Goal: Task Accomplishment & Management: Use online tool/utility

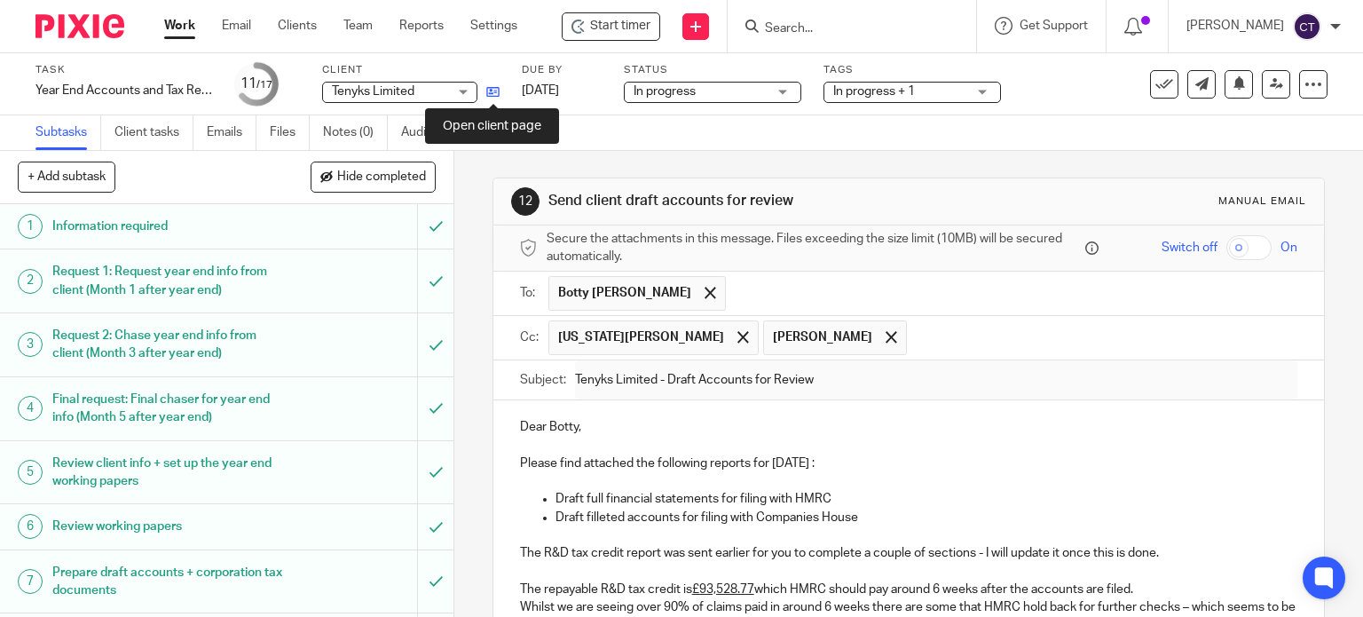
click at [494, 88] on icon at bounding box center [492, 91] width 13 height 13
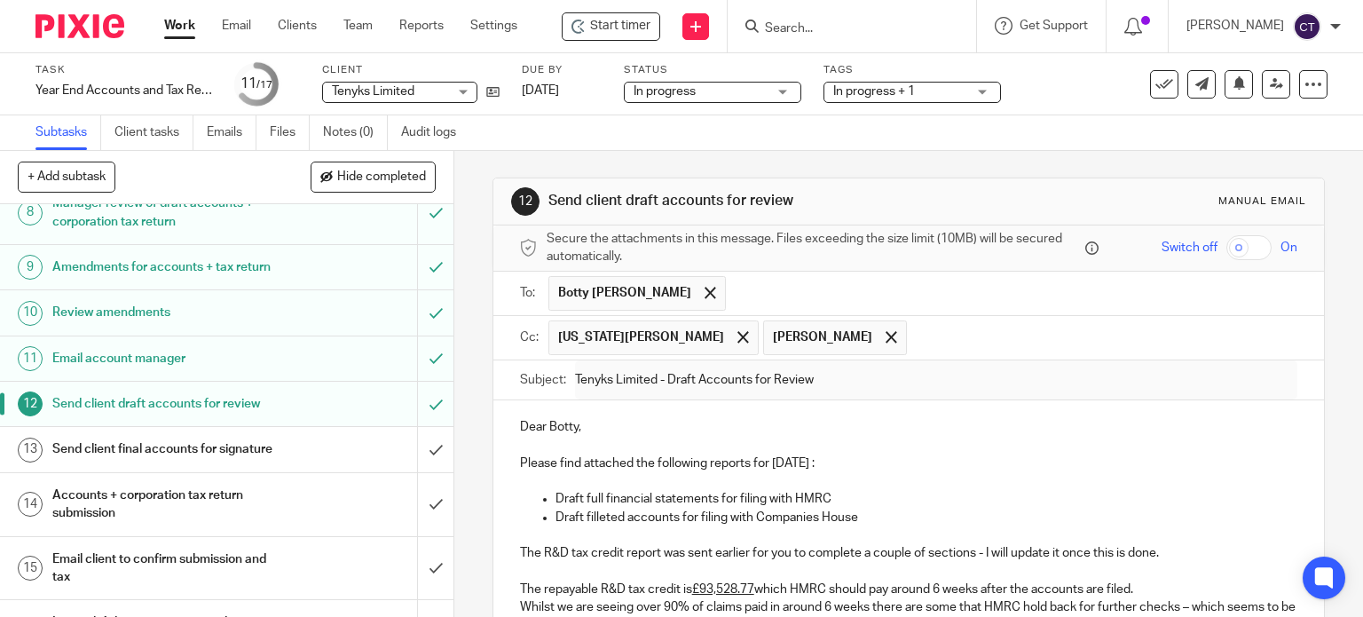
scroll to position [444, 0]
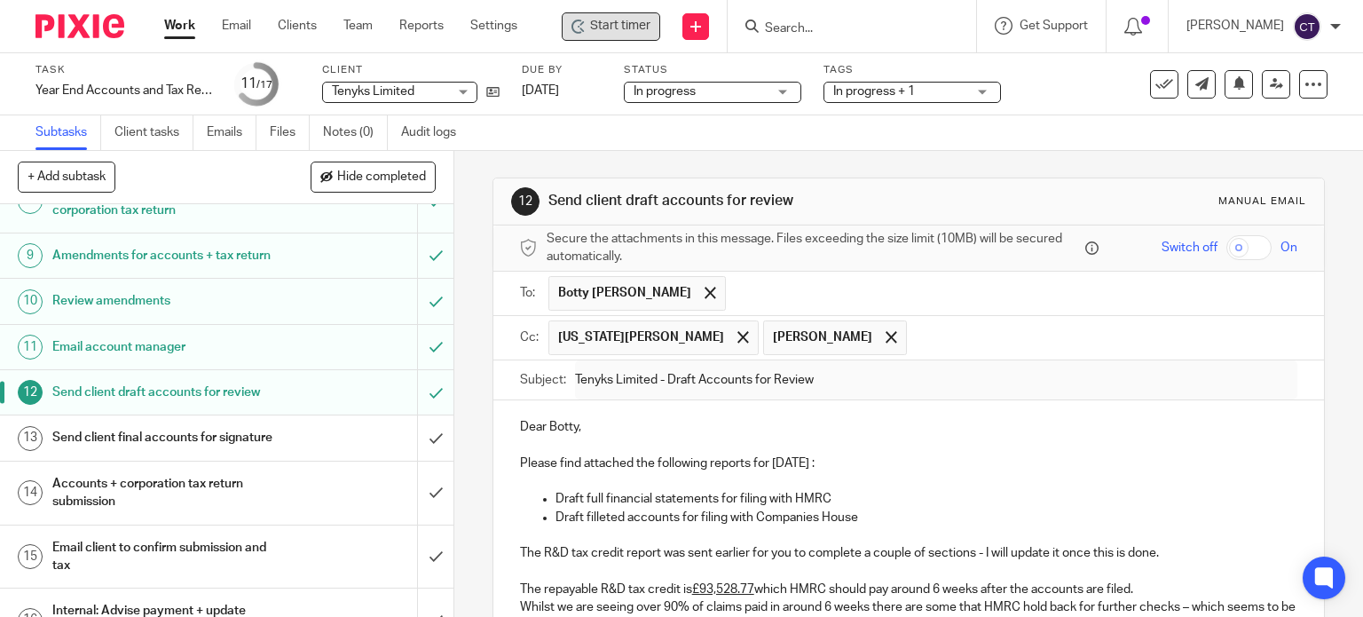
drag, startPoint x: 601, startPoint y: 20, endPoint x: 606, endPoint y: 28, distance: 9.6
click at [602, 21] on span "Start timer" at bounding box center [620, 26] width 60 height 19
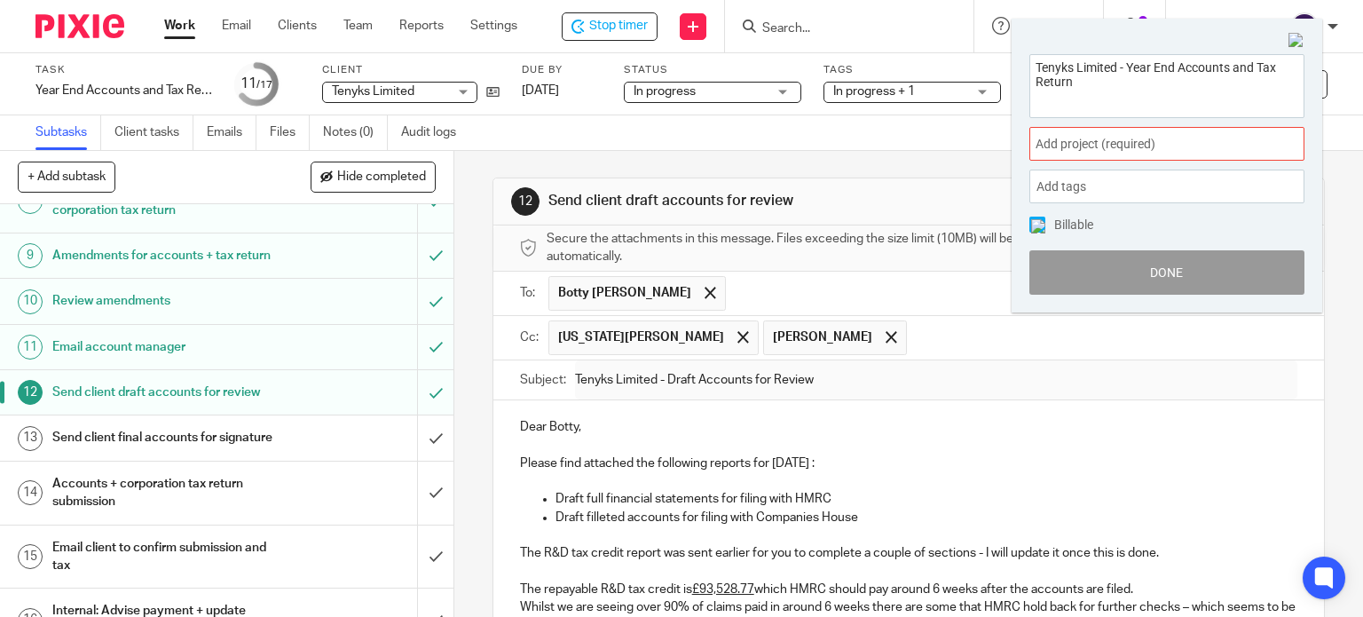
click at [1092, 152] on div "Add project (required) :" at bounding box center [1166, 144] width 275 height 34
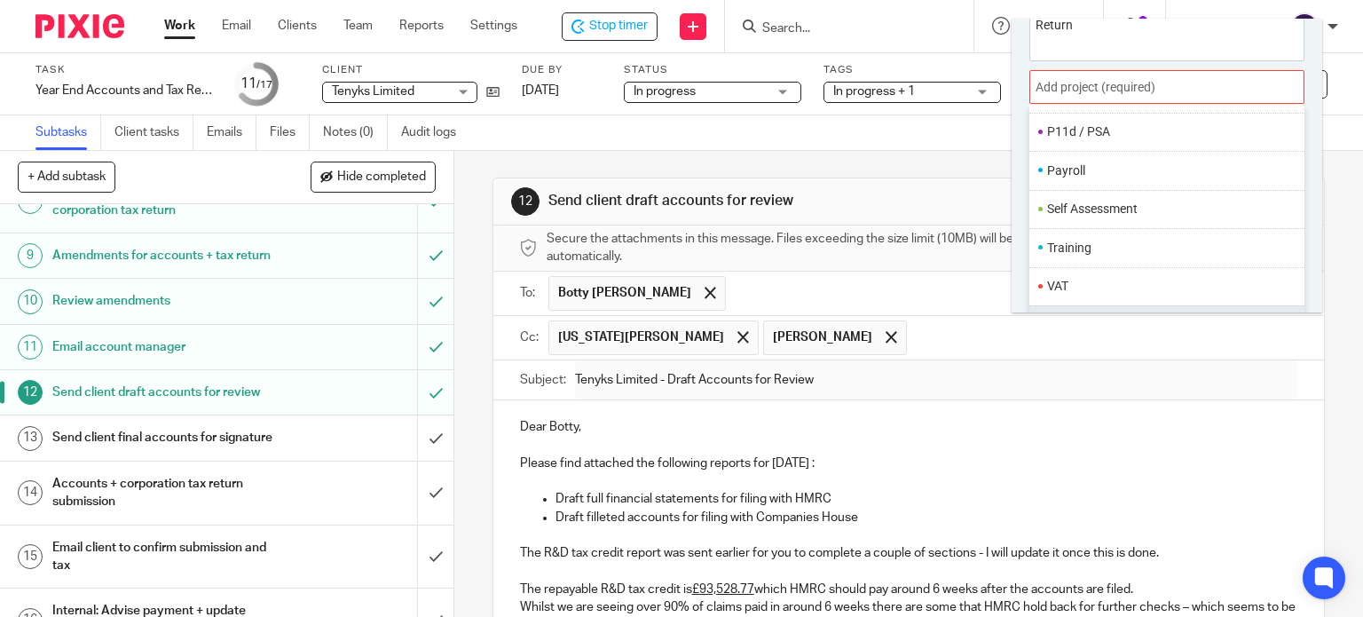
scroll to position [87, 0]
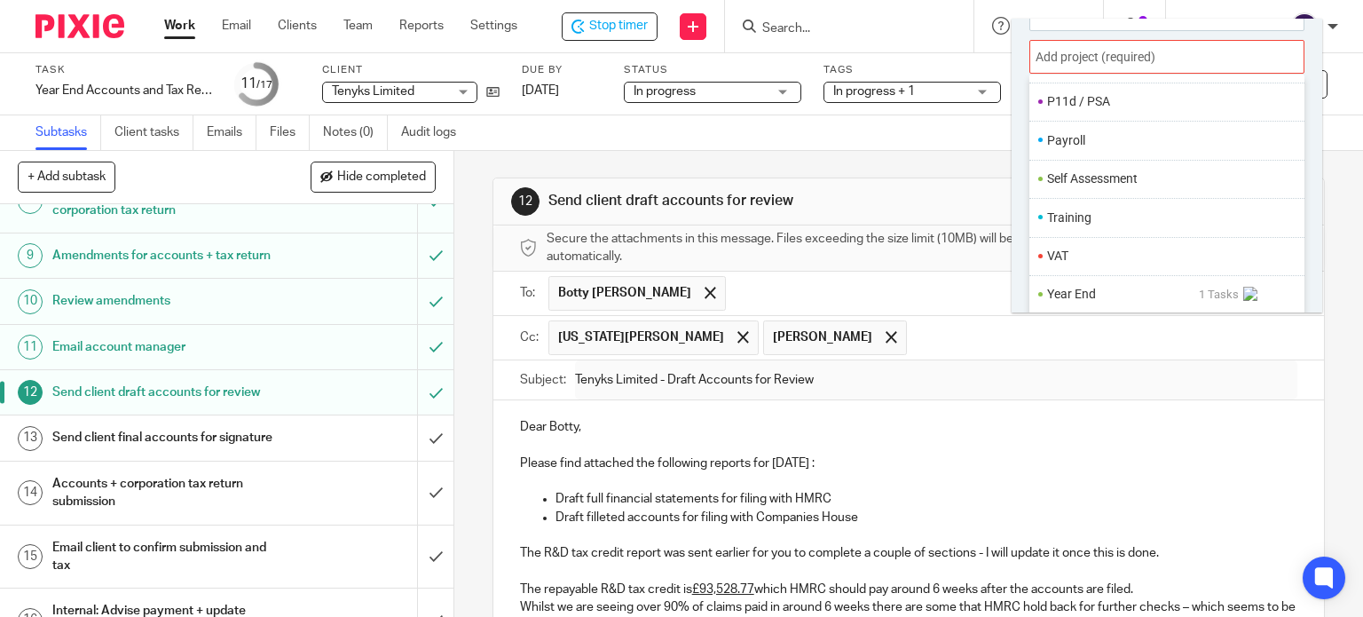
click at [1063, 290] on li "Year End" at bounding box center [1123, 294] width 152 height 19
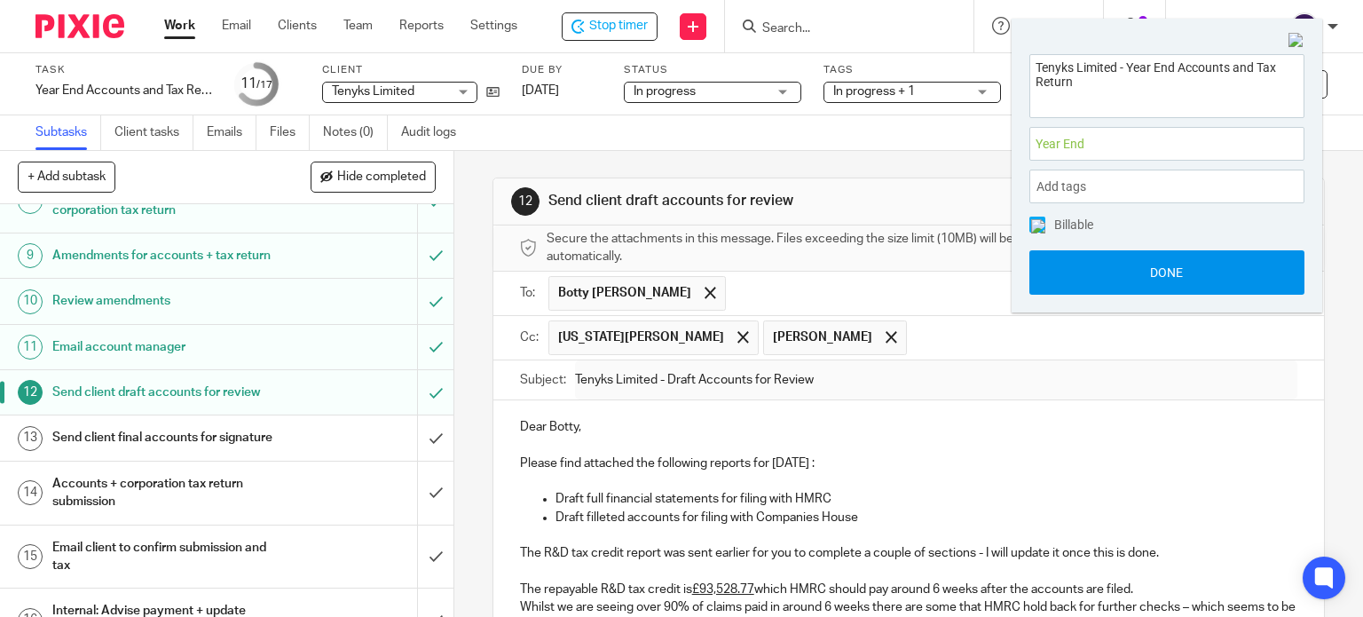
click at [1094, 265] on button "Done" at bounding box center [1166, 272] width 275 height 44
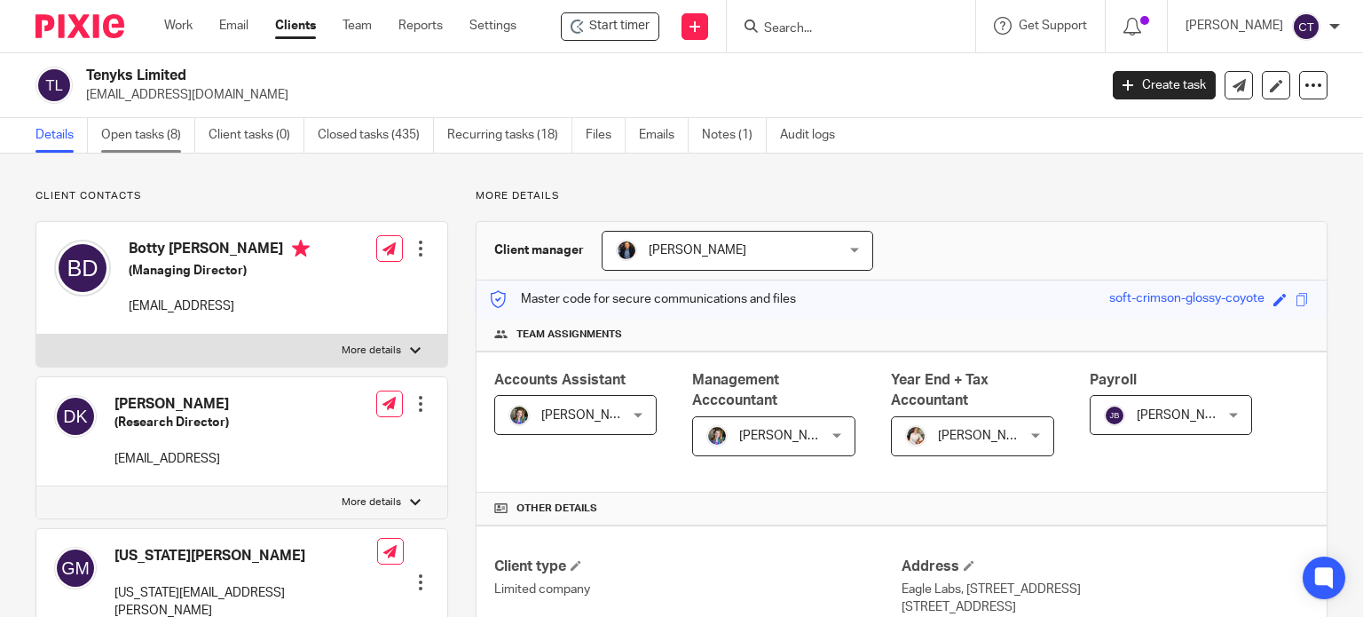
drag, startPoint x: 0, startPoint y: 0, endPoint x: 139, endPoint y: 130, distance: 190.8
click at [138, 130] on link "Open tasks (8)" at bounding box center [148, 135] width 94 height 35
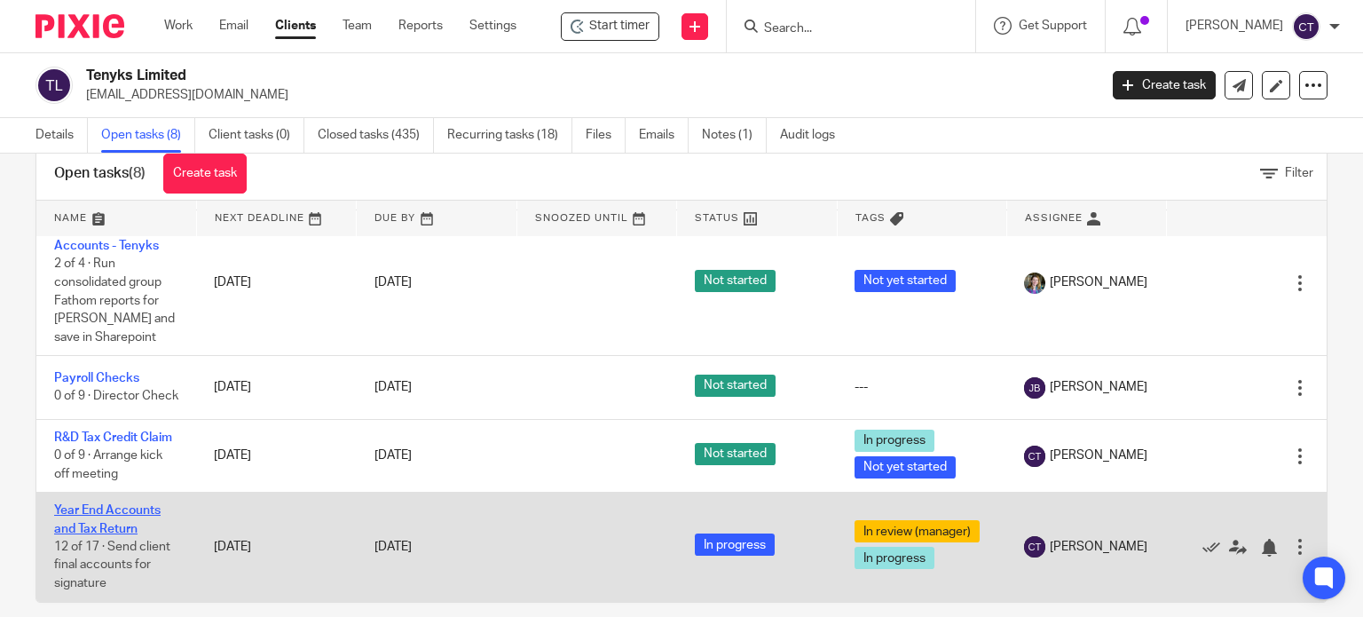
scroll to position [63, 0]
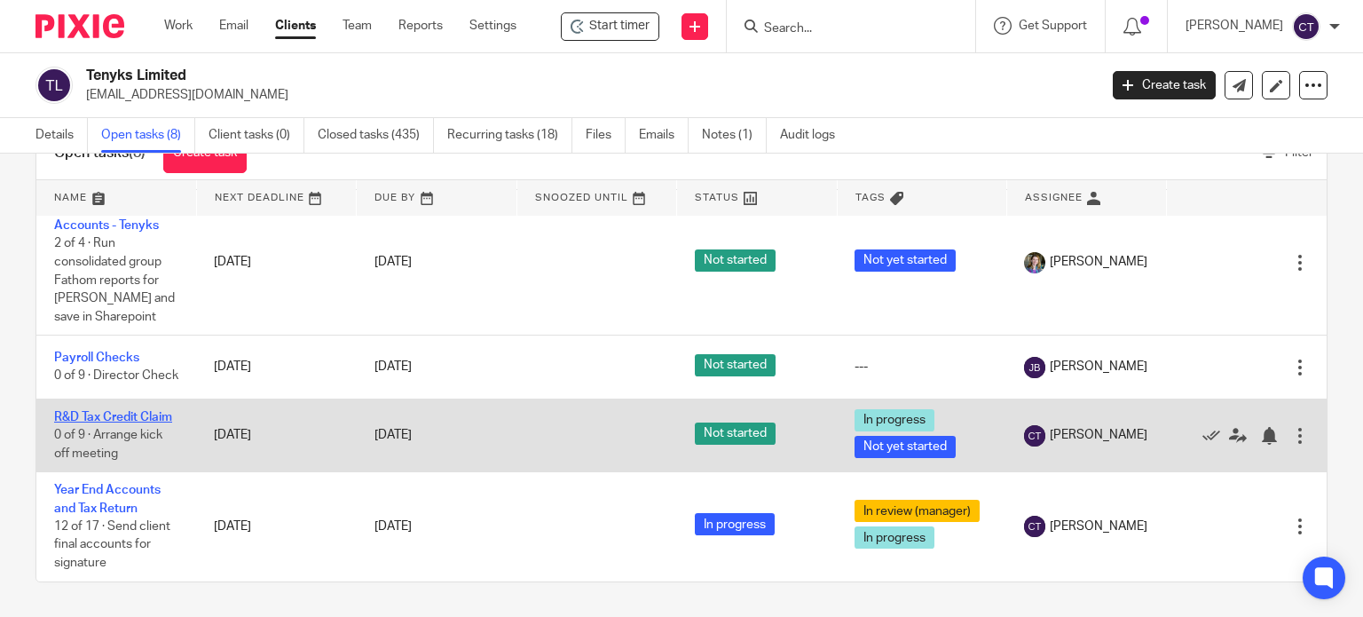
click at [90, 411] on link "R&D Tax Credit Claim" at bounding box center [113, 417] width 118 height 12
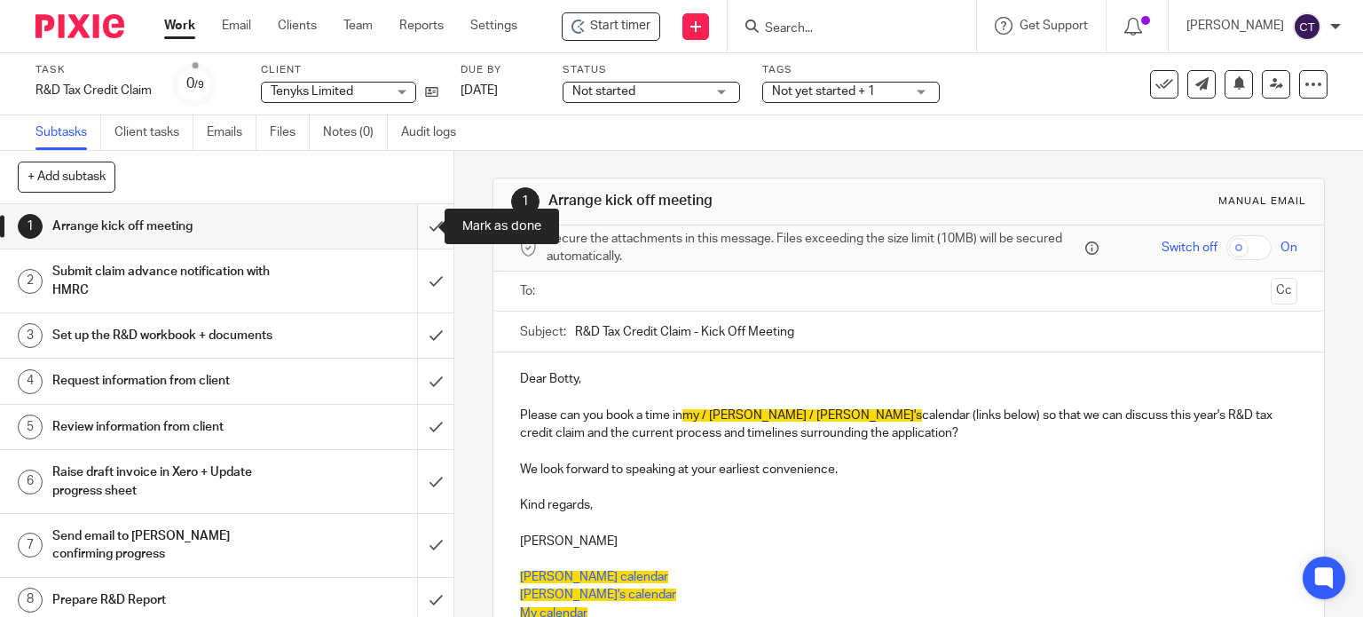
click at [419, 219] on input "submit" at bounding box center [226, 226] width 453 height 44
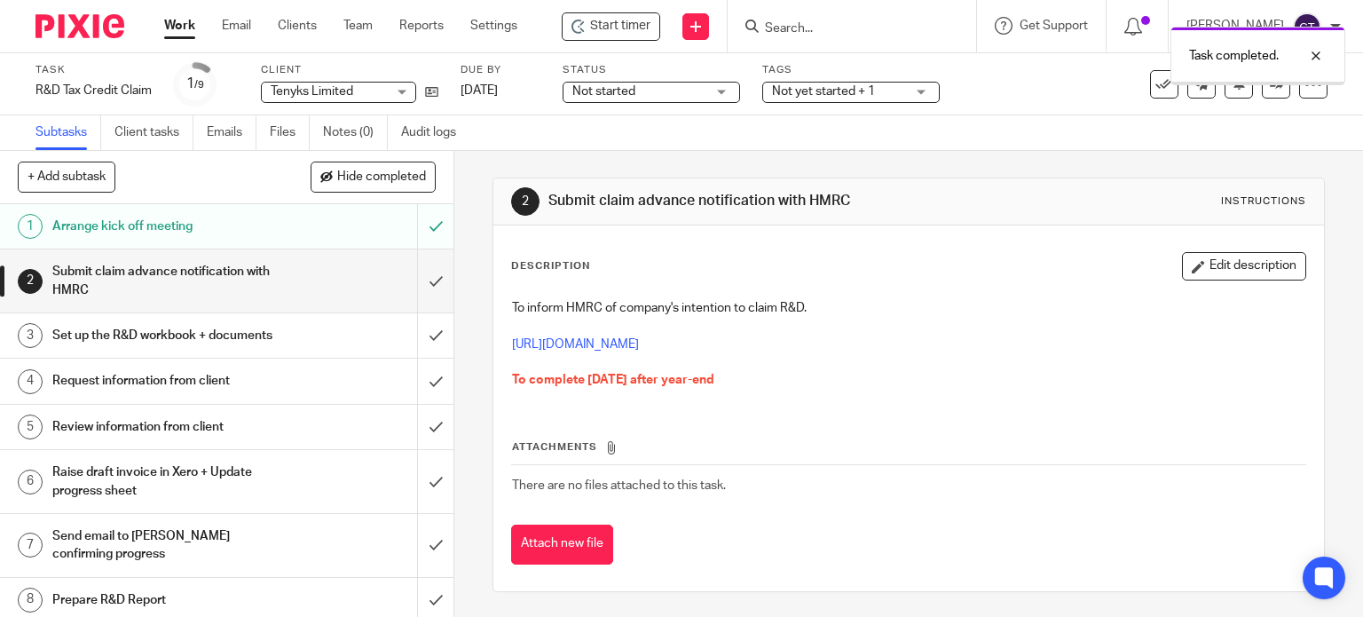
click at [420, 287] on input "submit" at bounding box center [226, 280] width 453 height 63
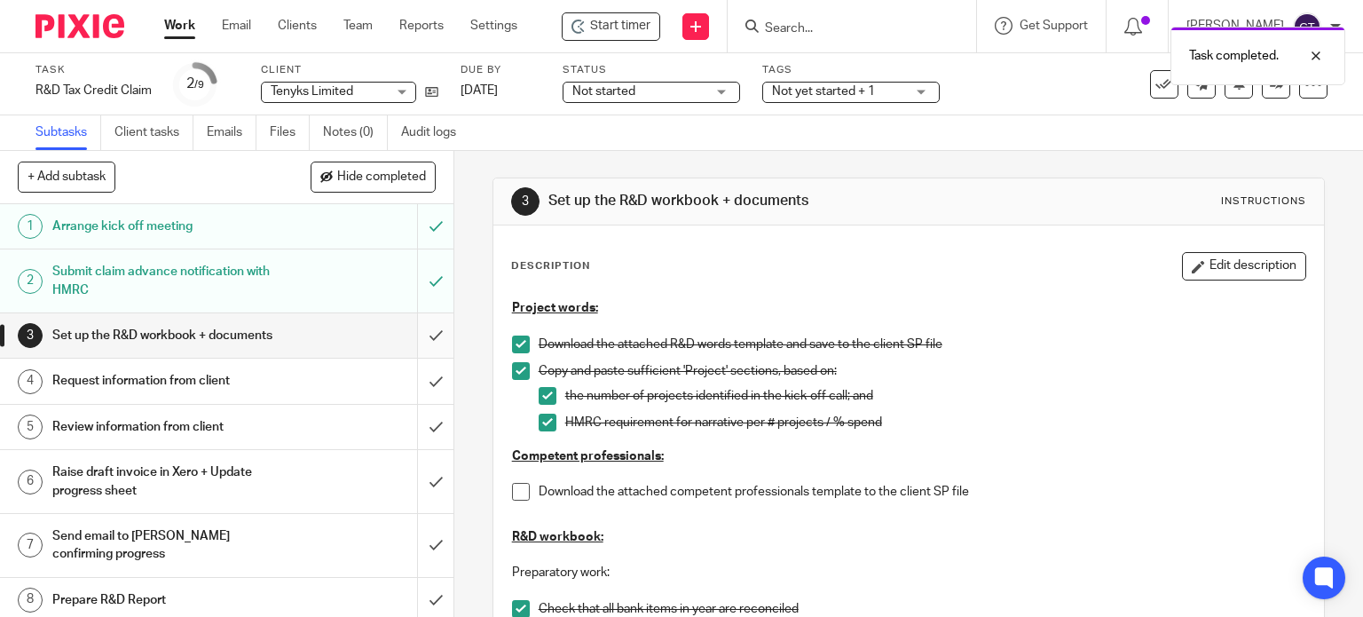
click at [416, 348] on input "submit" at bounding box center [226, 335] width 453 height 44
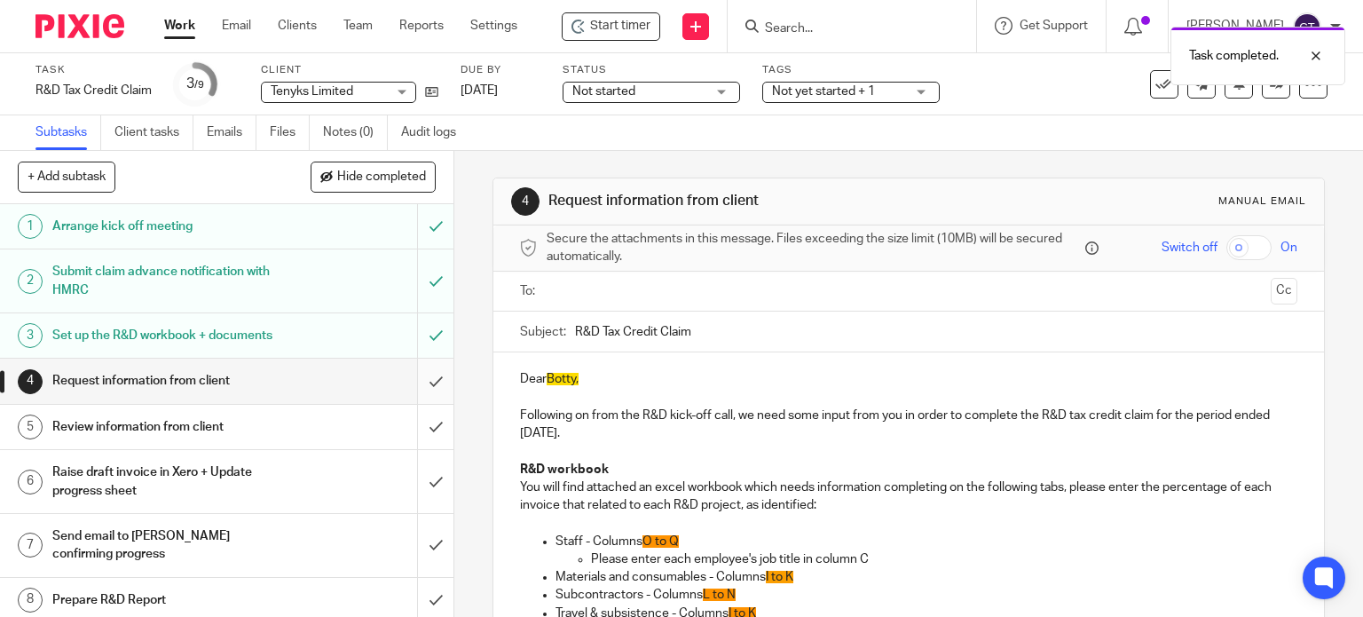
drag, startPoint x: 0, startPoint y: 0, endPoint x: 418, endPoint y: 407, distance: 583.5
click at [418, 403] on input "submit" at bounding box center [226, 380] width 453 height 44
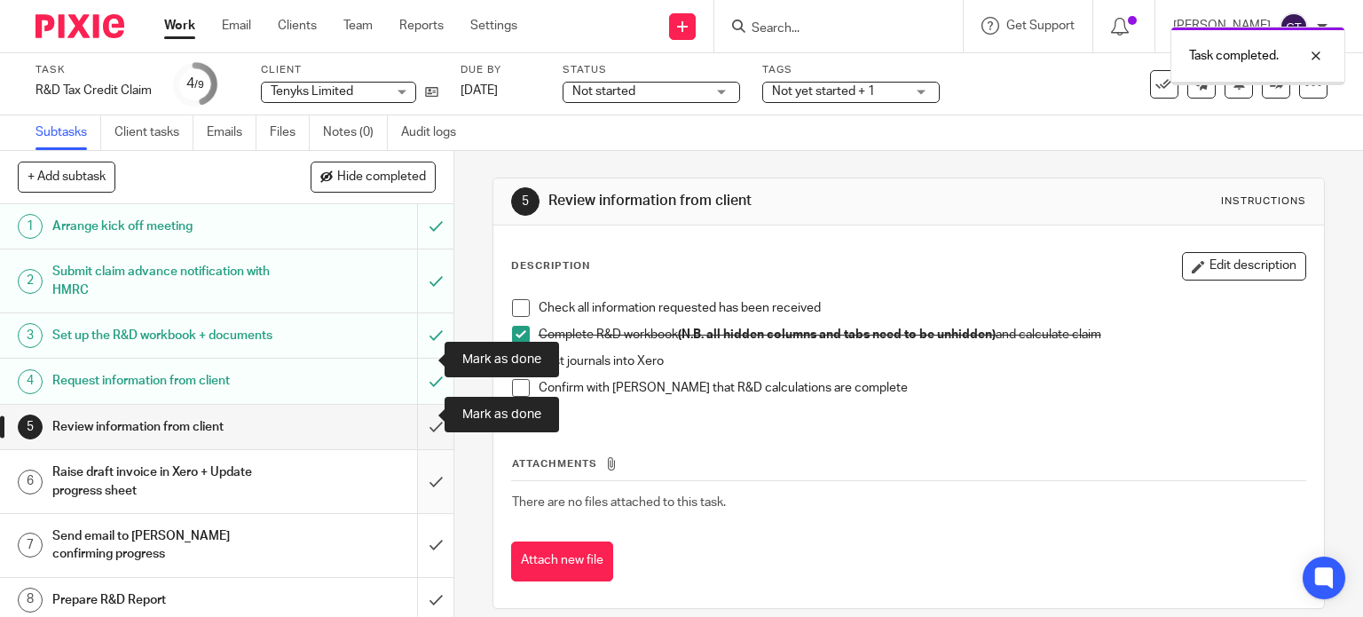
scroll to position [85, 0]
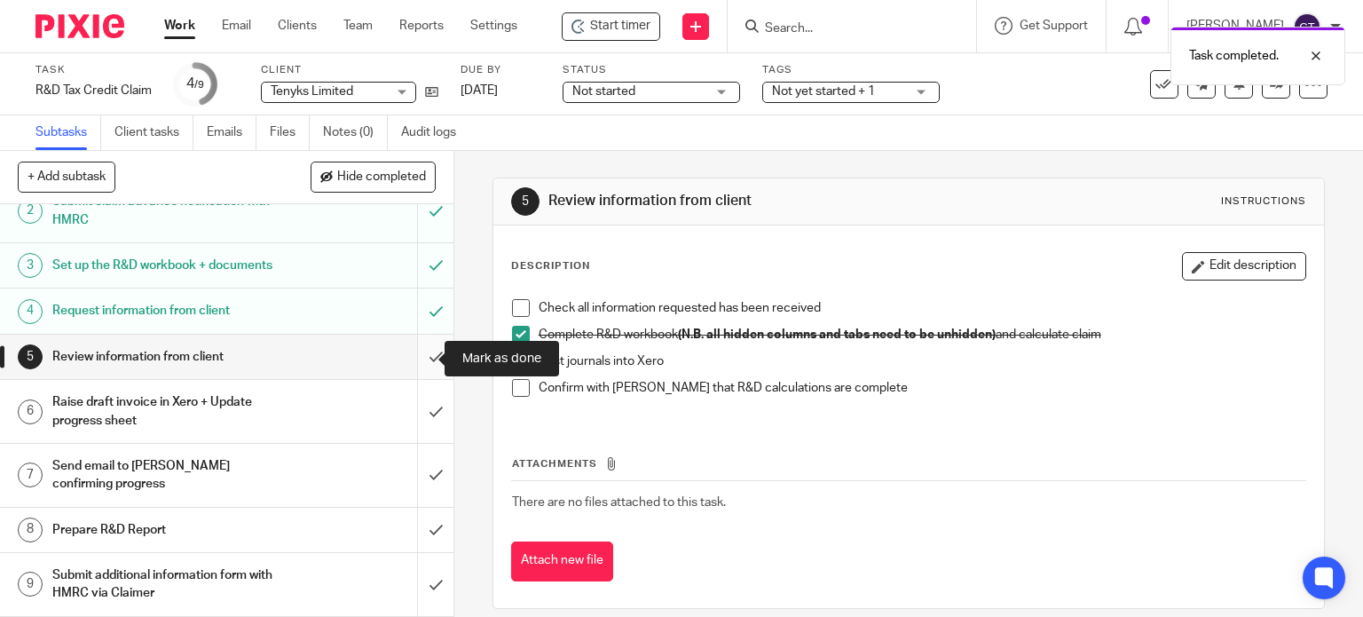
click at [417, 354] on input "submit" at bounding box center [226, 356] width 453 height 44
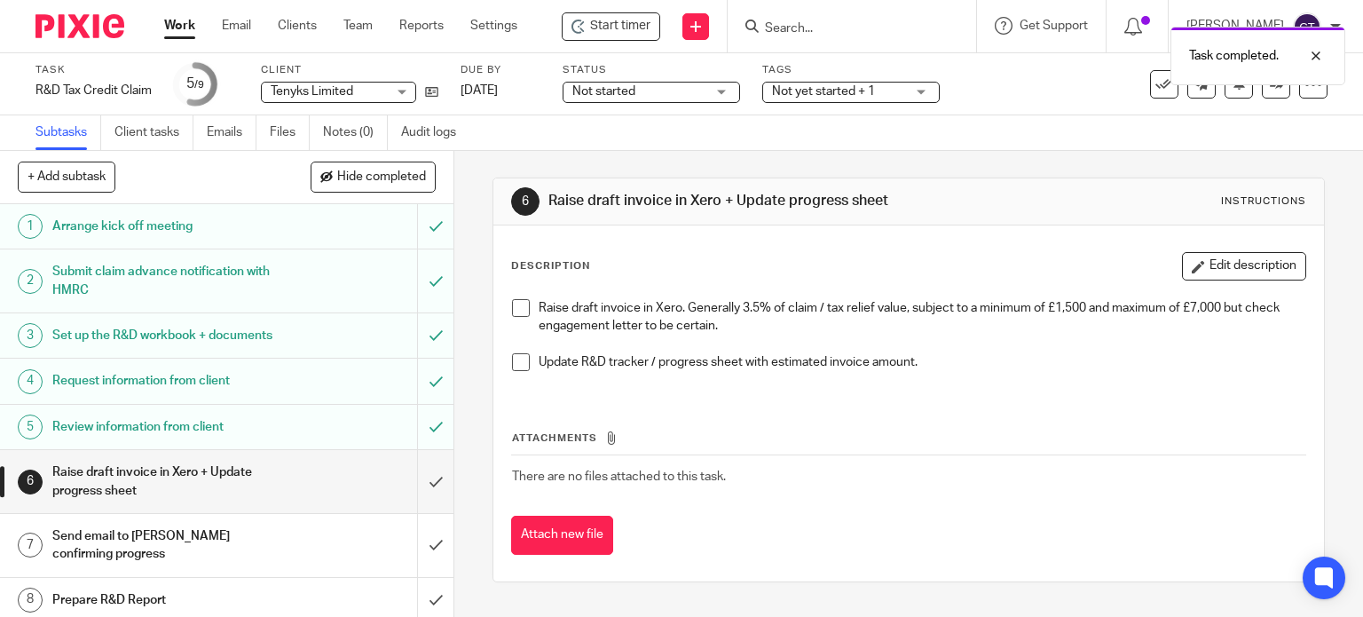
click at [522, 304] on span at bounding box center [521, 308] width 18 height 18
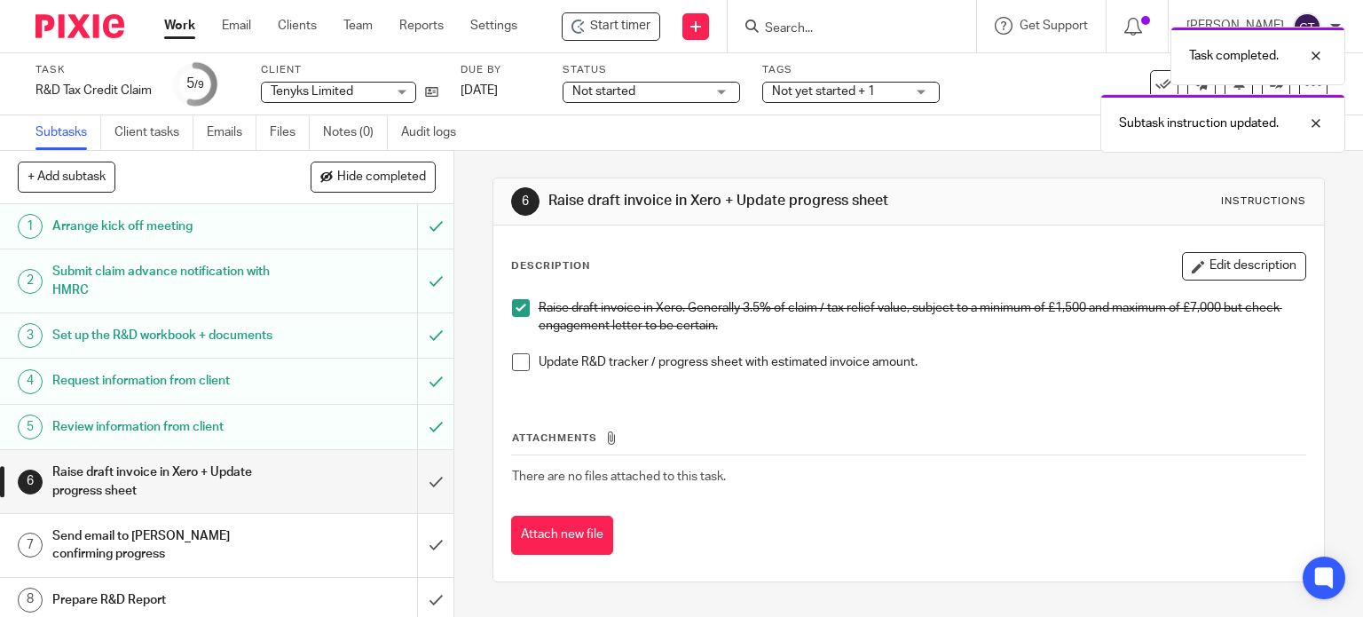
click at [515, 360] on span at bounding box center [521, 362] width 18 height 18
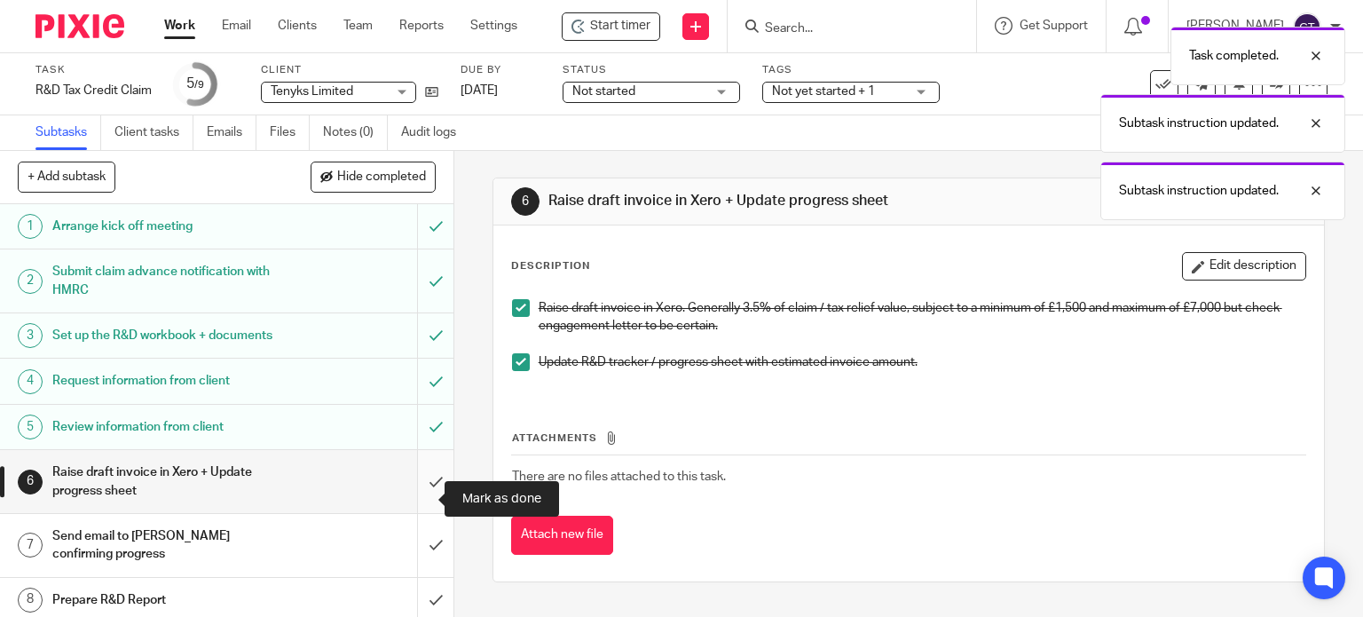
click at [426, 493] on input "submit" at bounding box center [226, 481] width 453 height 63
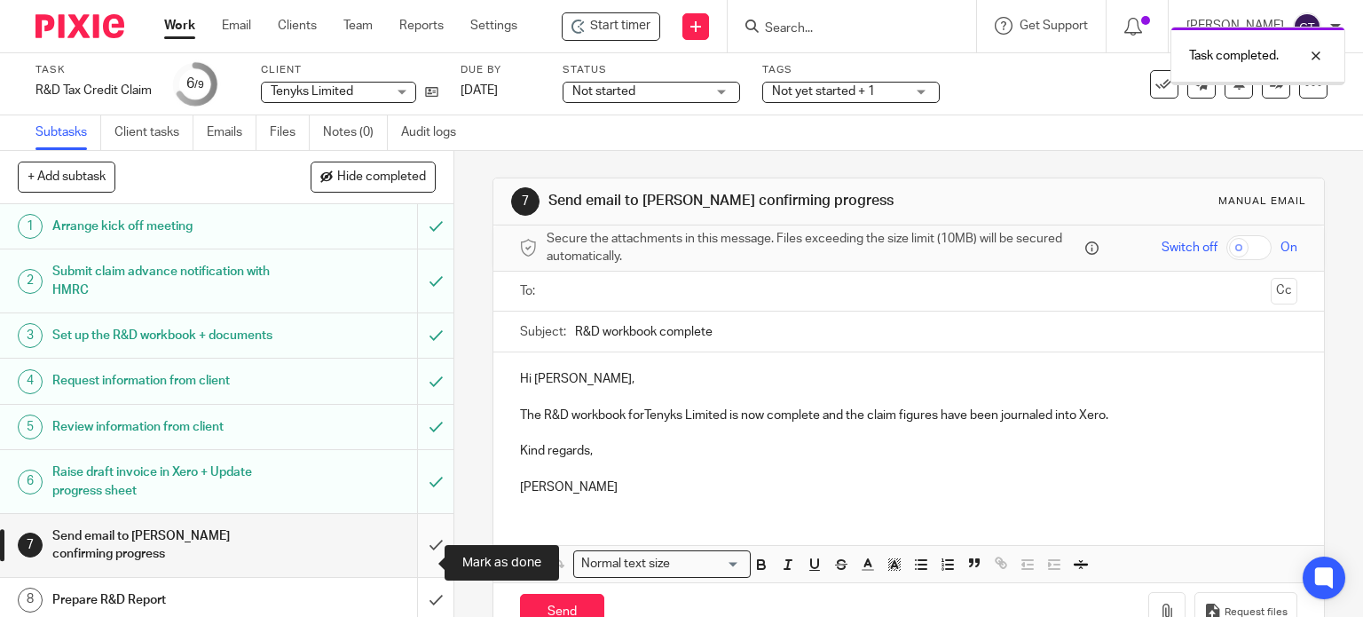
click at [420, 564] on input "submit" at bounding box center [226, 545] width 453 height 63
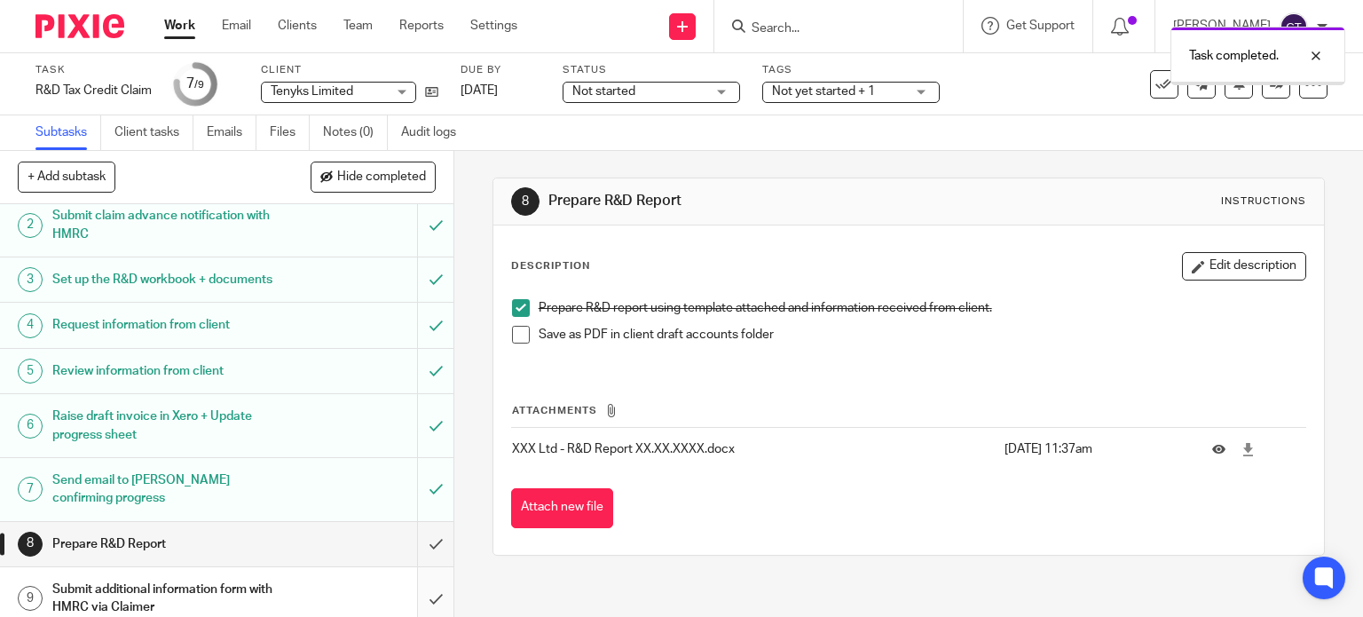
scroll to position [85, 0]
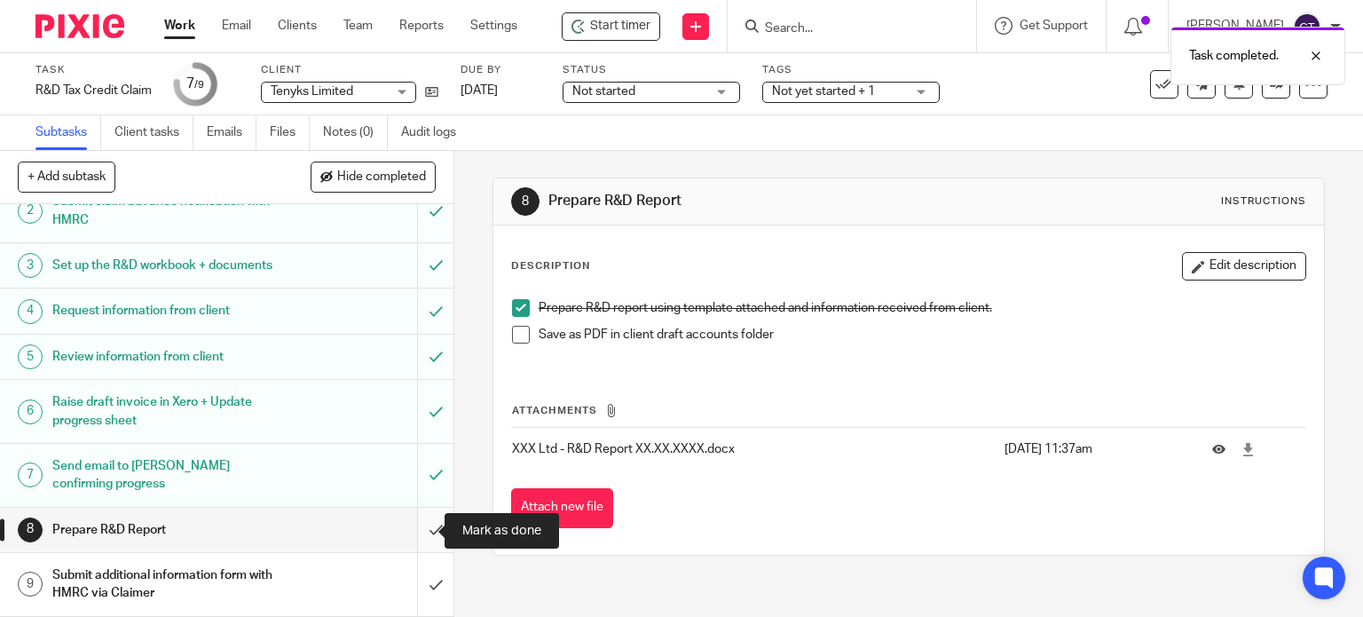
click at [418, 531] on input "submit" at bounding box center [226, 529] width 453 height 44
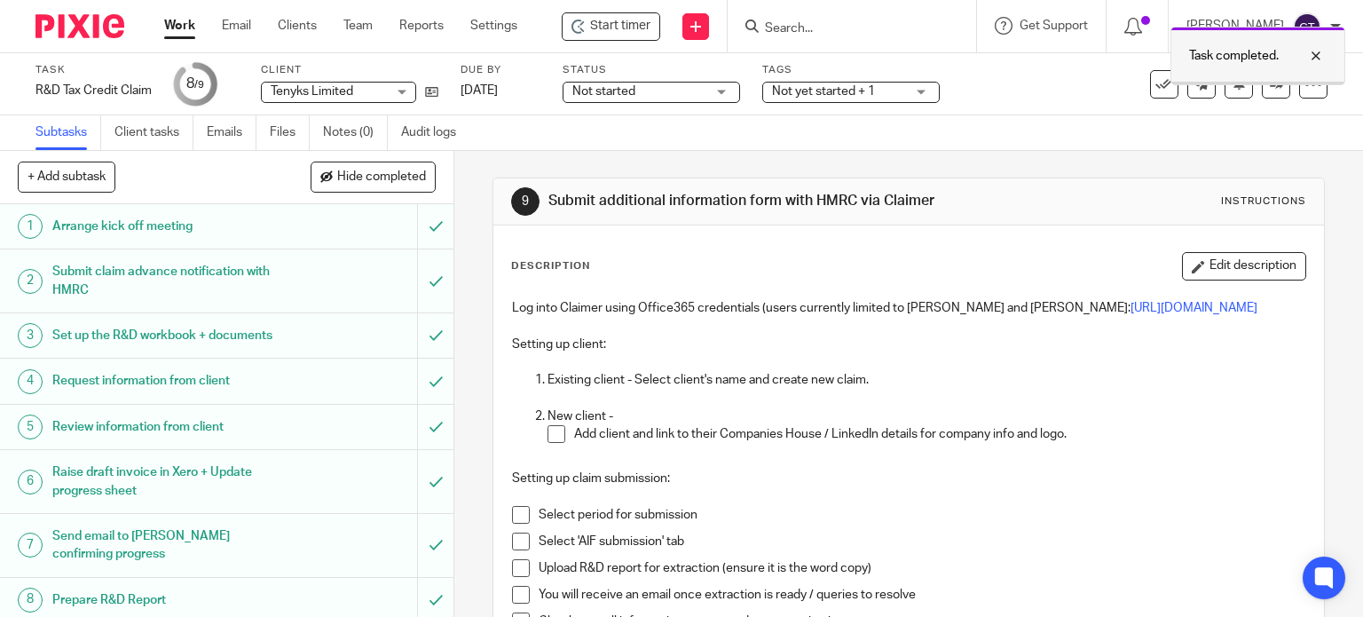
drag, startPoint x: 1322, startPoint y: 49, endPoint x: 1314, endPoint y: 70, distance: 22.7
click at [1319, 50] on div at bounding box center [1302, 55] width 48 height 21
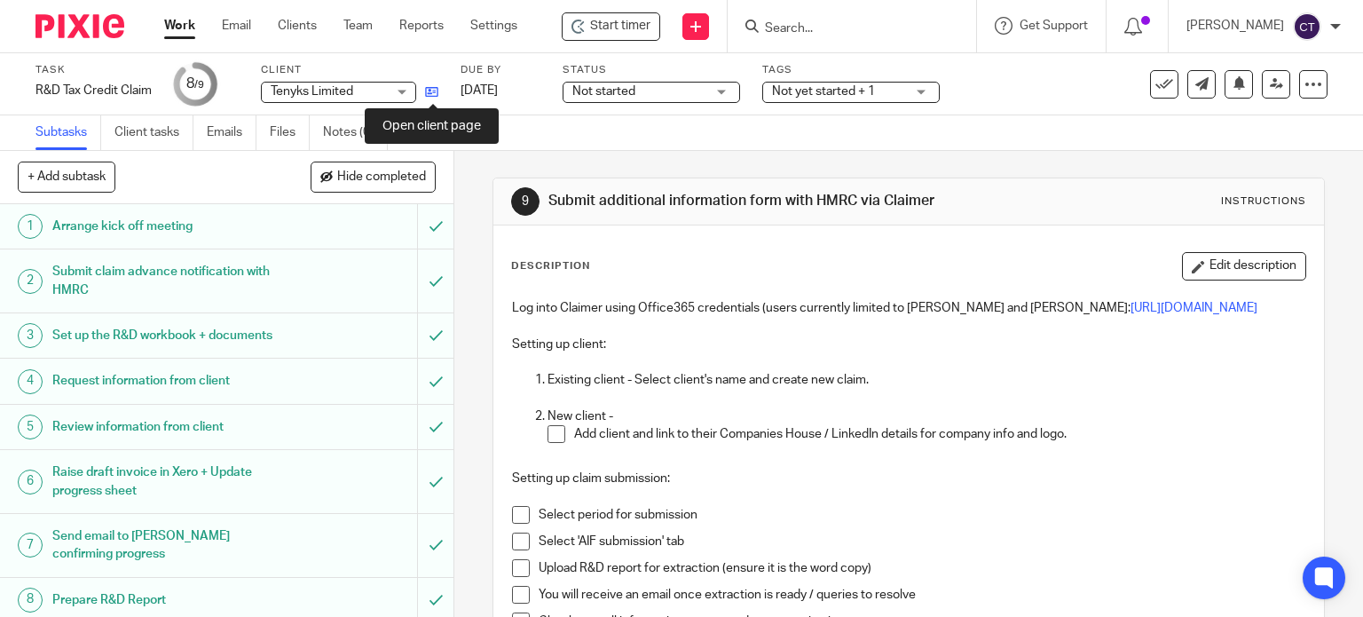
click at [433, 88] on icon at bounding box center [431, 91] width 13 height 13
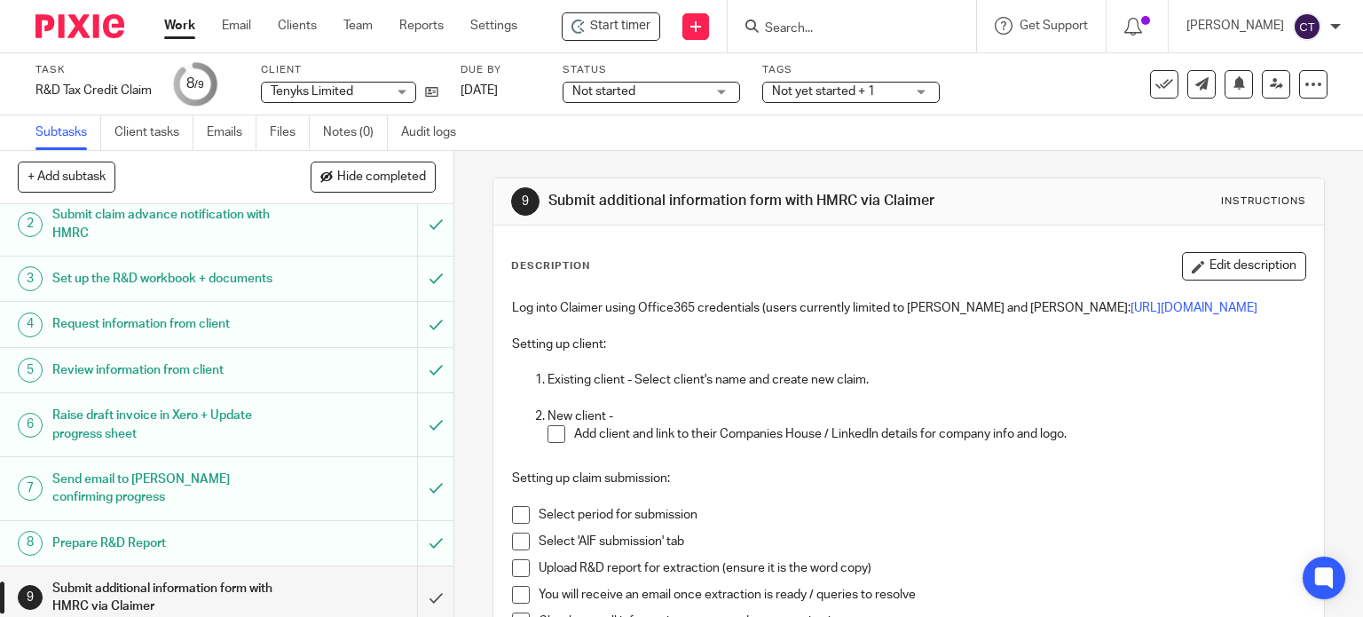
scroll to position [85, 0]
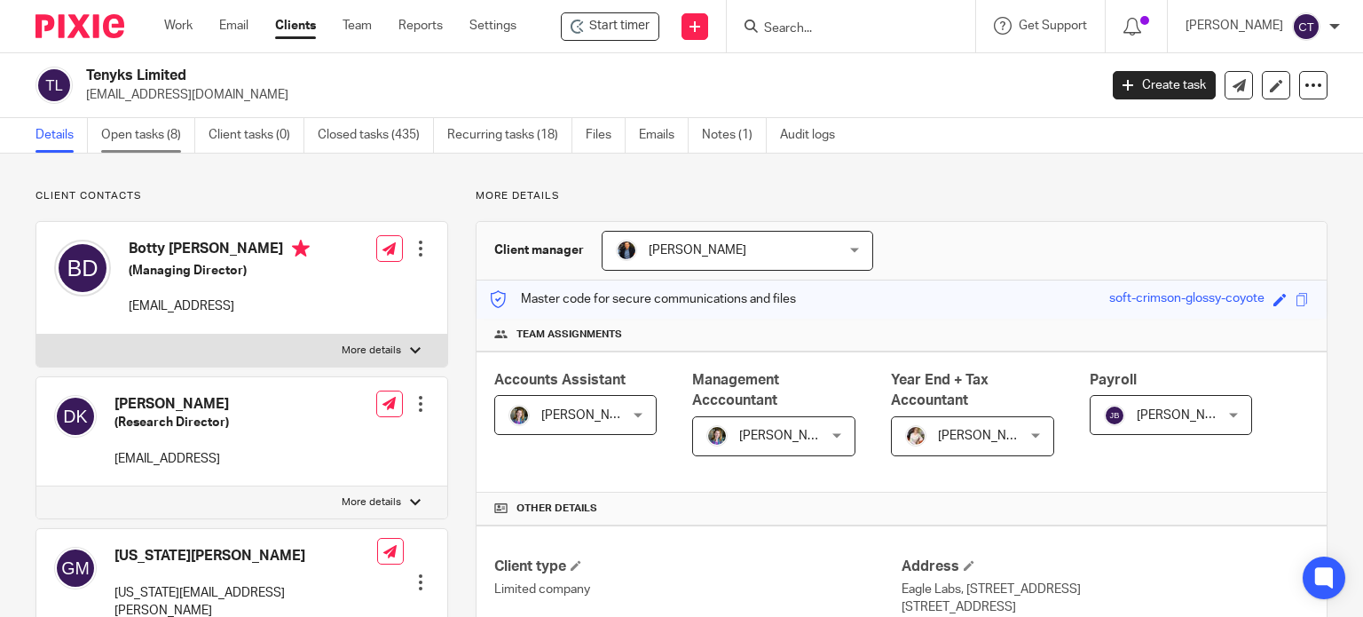
click at [137, 130] on link "Open tasks (8)" at bounding box center [148, 135] width 94 height 35
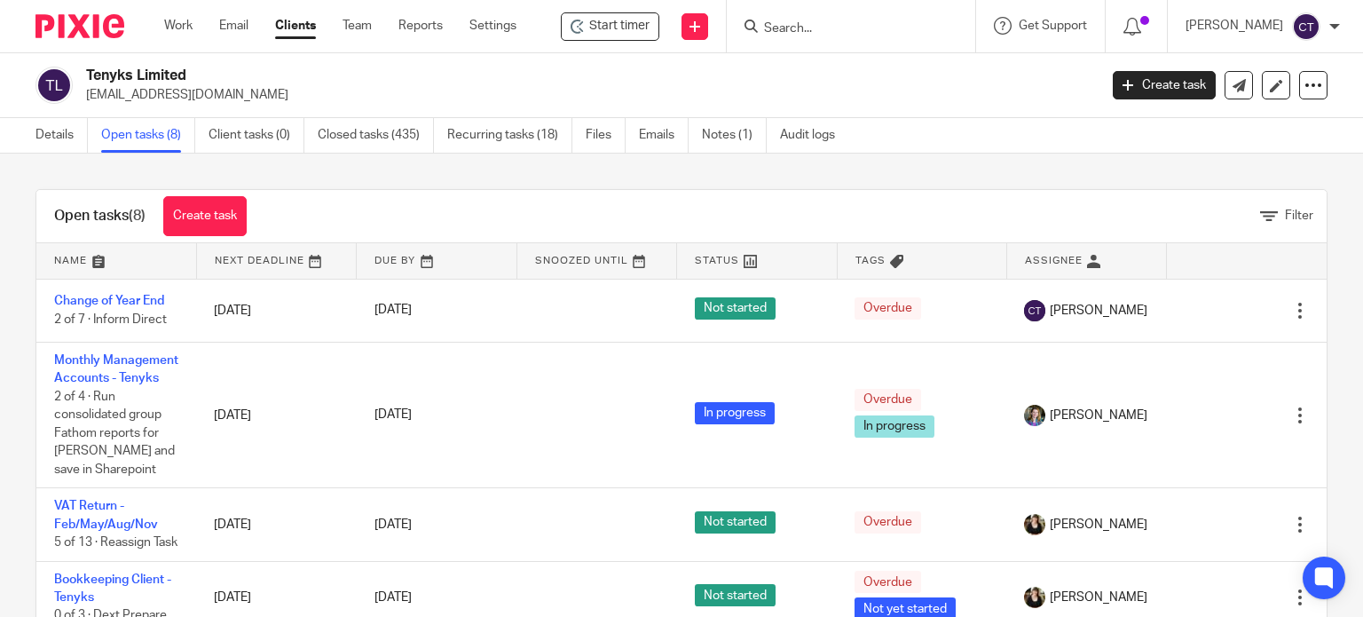
click at [818, 34] on input "Search" at bounding box center [842, 29] width 160 height 16
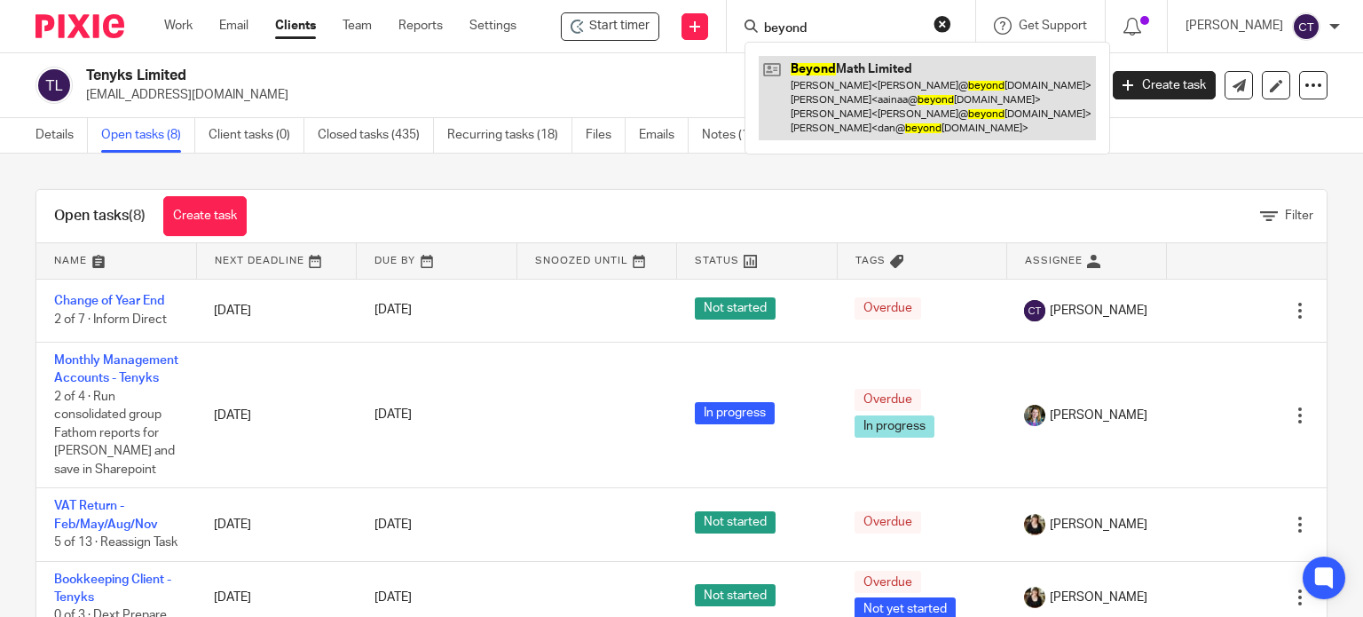
type input "beyond"
click at [806, 114] on link at bounding box center [927, 98] width 337 height 84
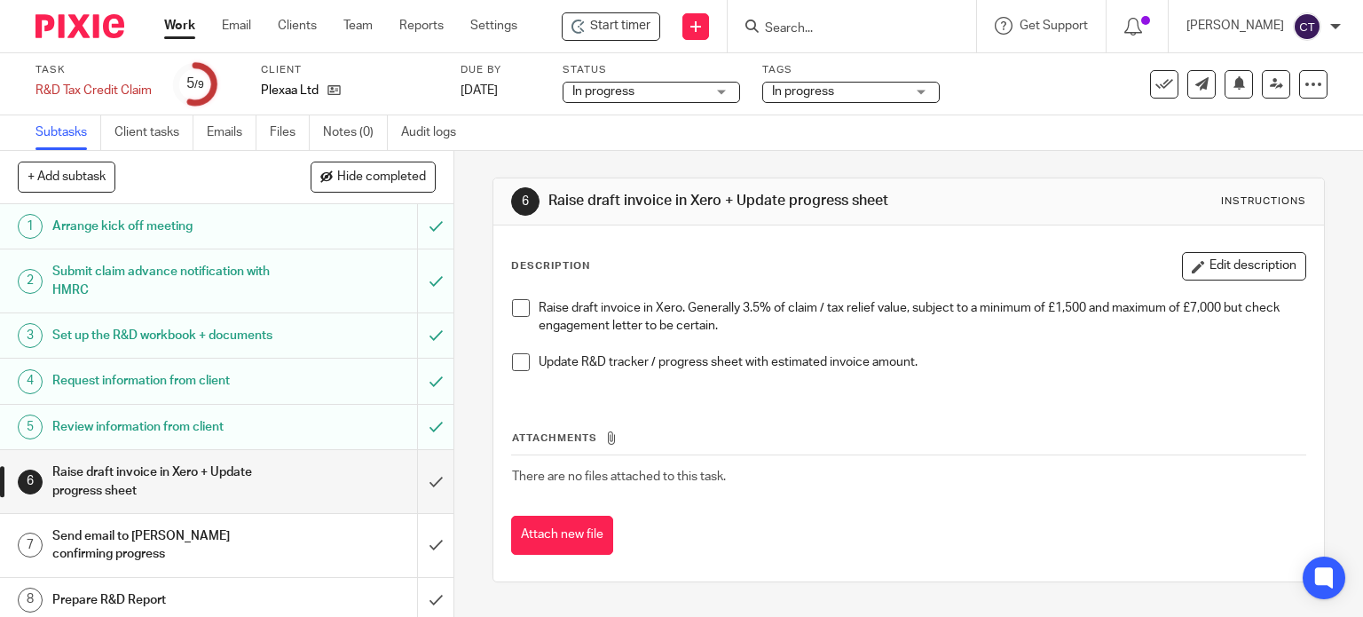
click at [516, 311] on span at bounding box center [521, 308] width 18 height 18
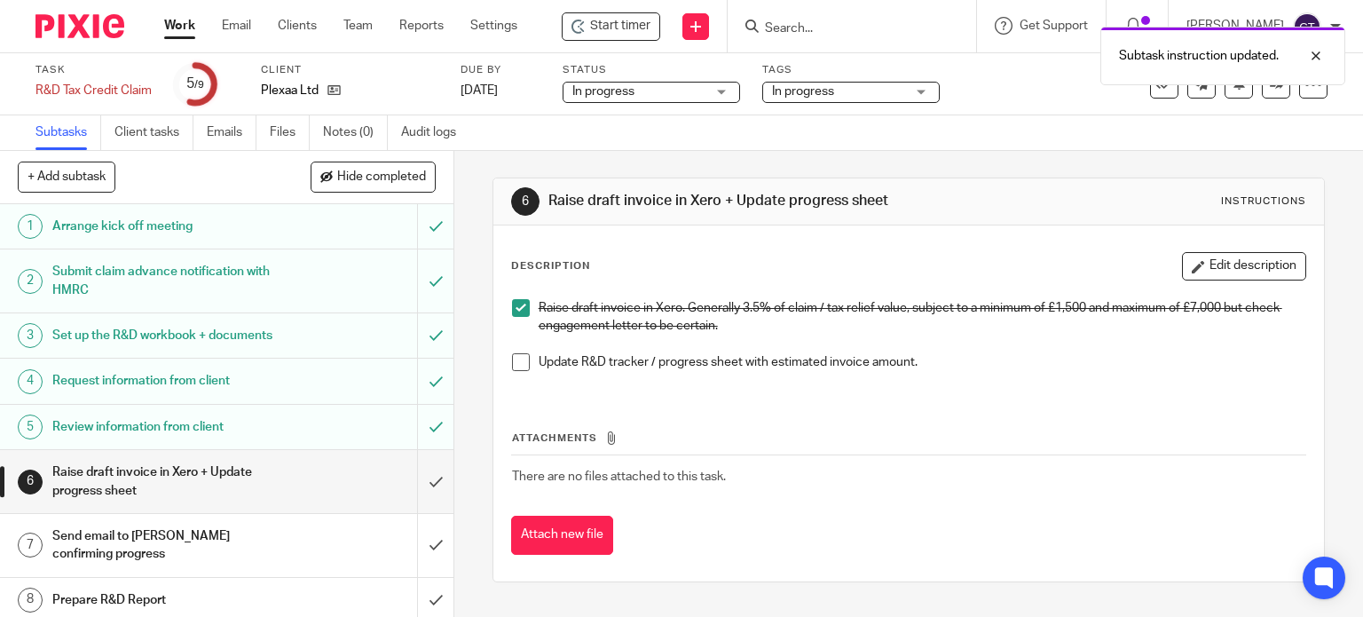
click at [515, 357] on span at bounding box center [521, 362] width 18 height 18
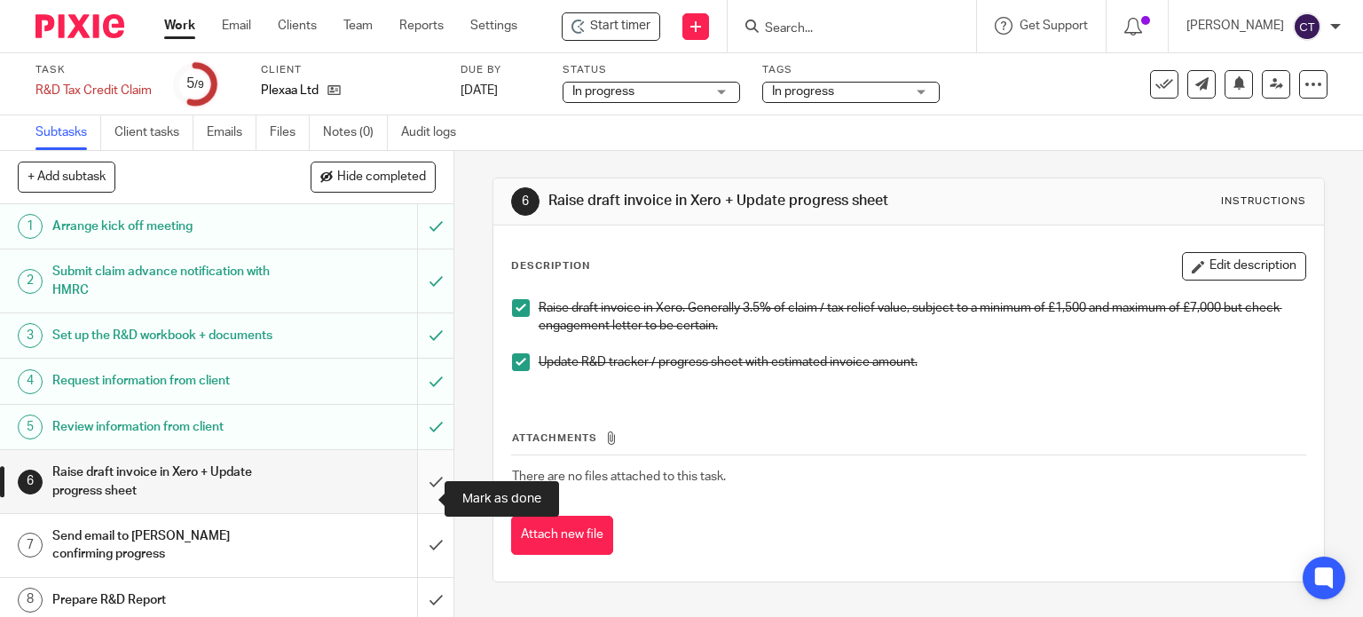
click at [416, 492] on input "submit" at bounding box center [226, 481] width 453 height 63
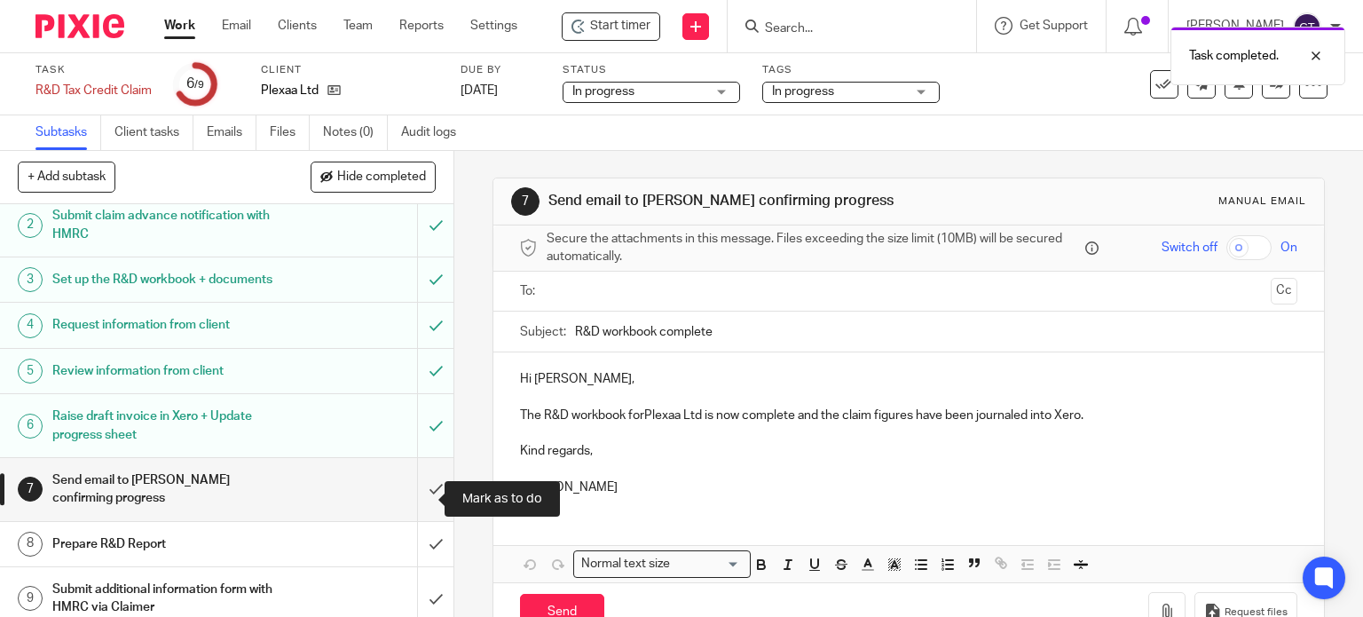
scroll to position [85, 0]
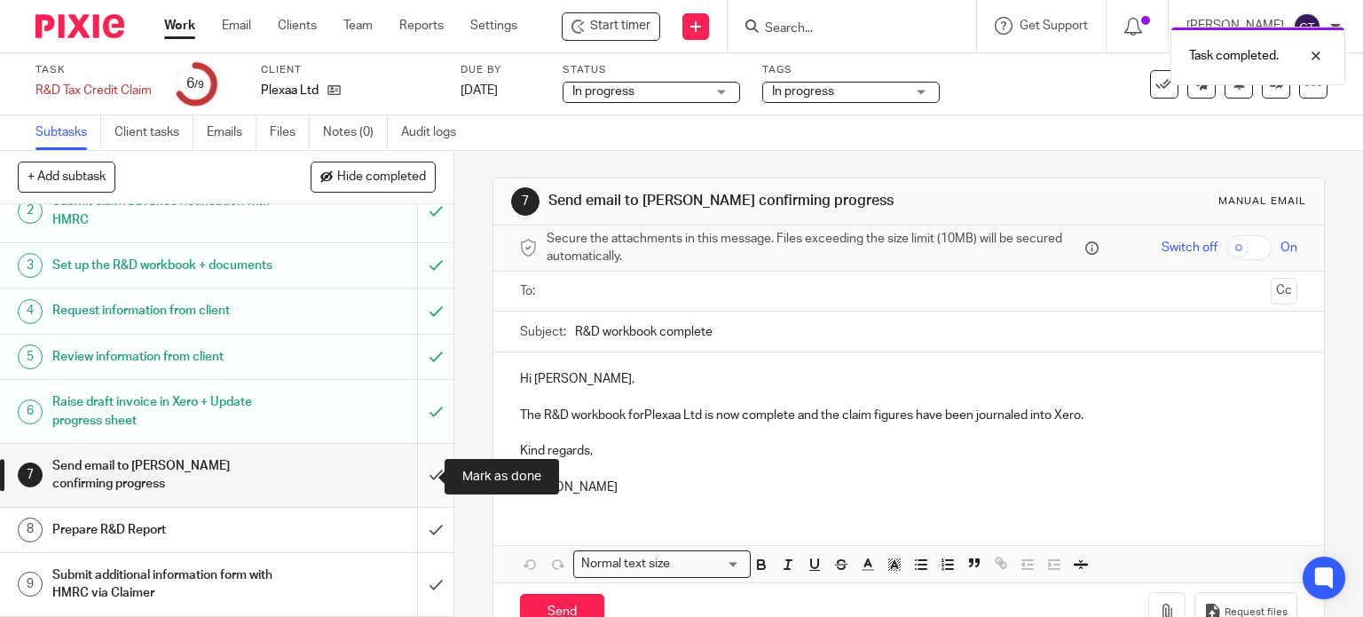
click at [421, 475] on input "submit" at bounding box center [226, 475] width 453 height 63
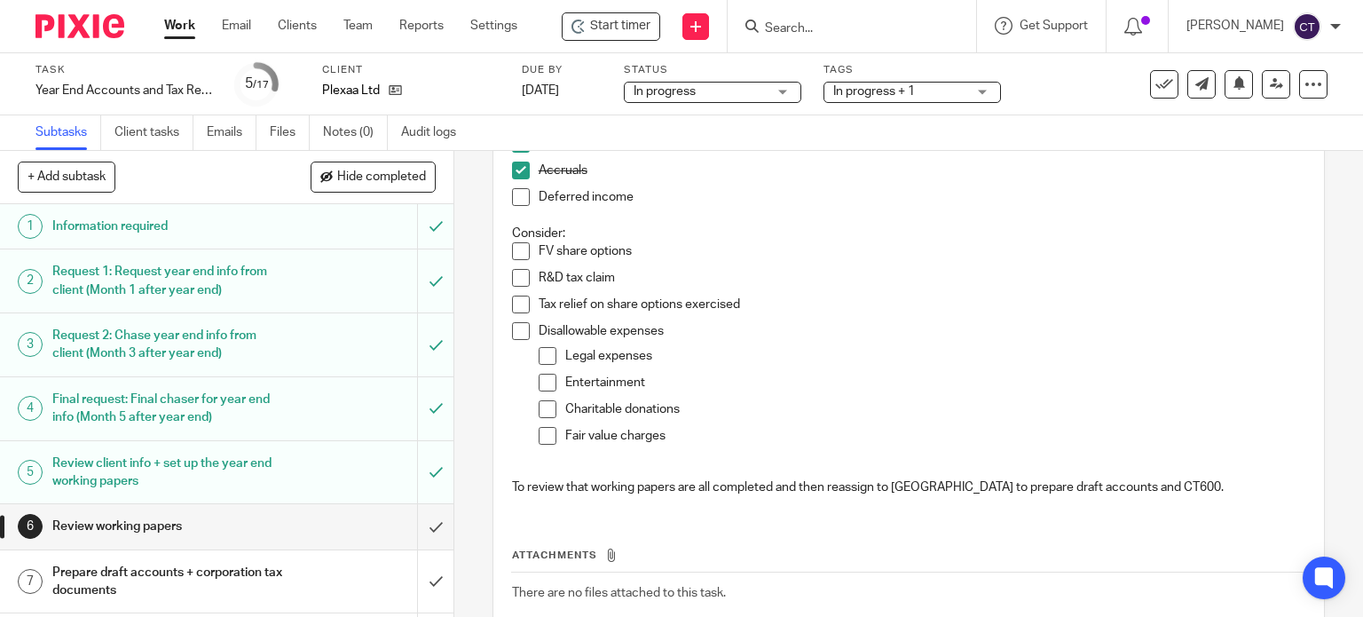
scroll to position [355, 0]
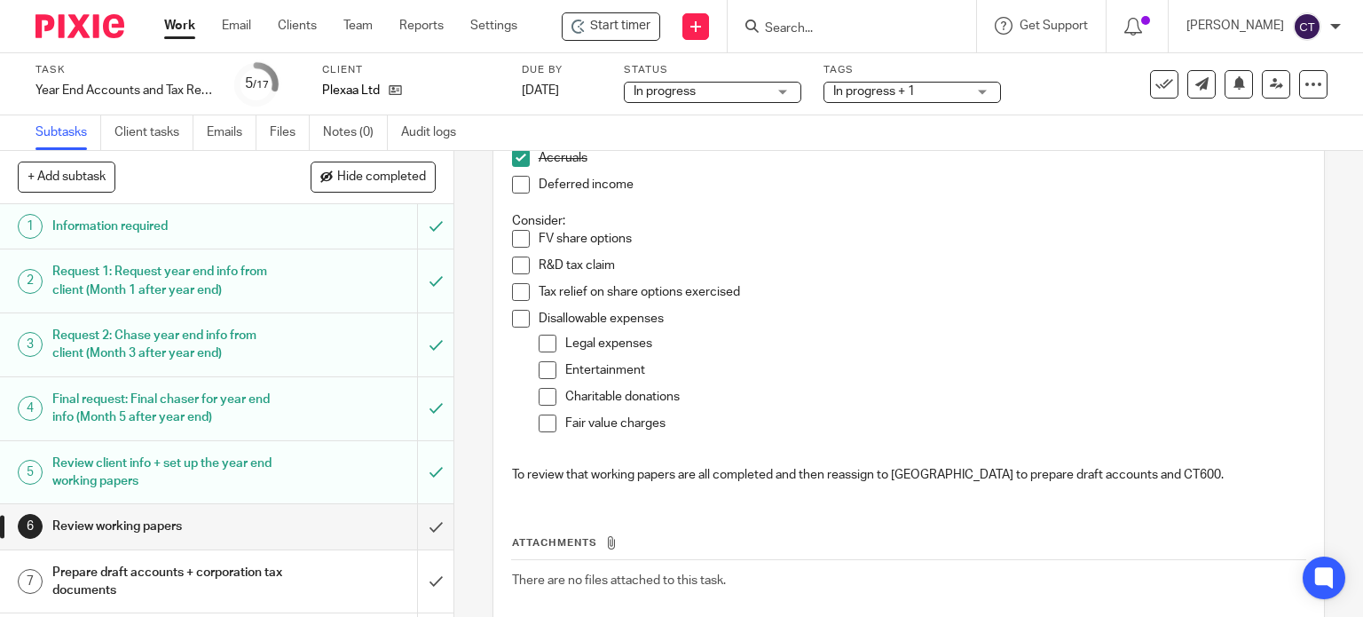
drag, startPoint x: 515, startPoint y: 311, endPoint x: 528, endPoint y: 326, distance: 19.5
click at [516, 314] on span at bounding box center [521, 319] width 18 height 18
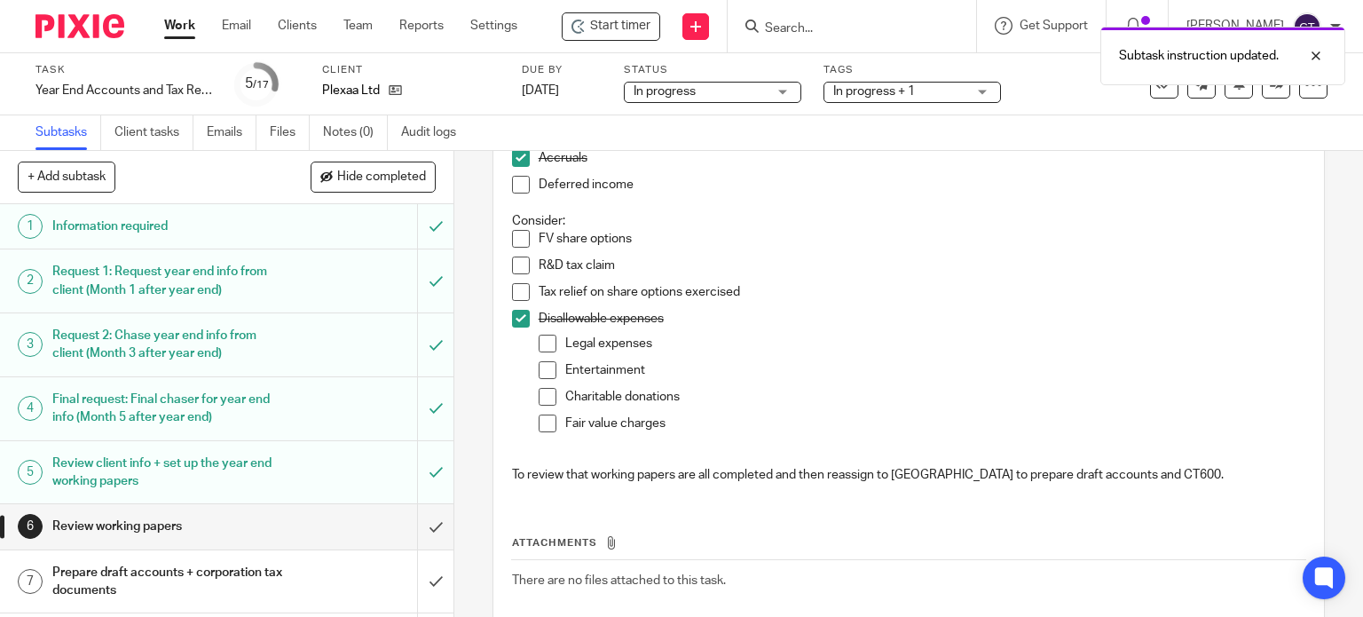
click at [517, 315] on span at bounding box center [521, 319] width 18 height 18
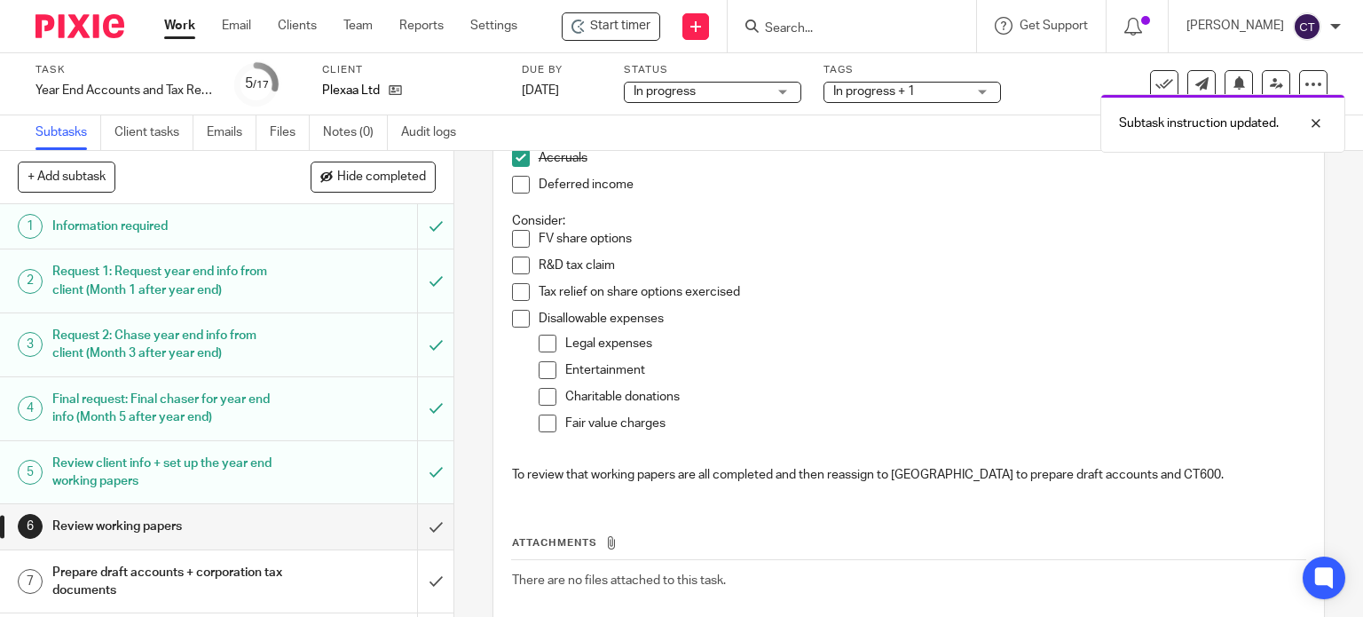
click at [663, 341] on p "Legal expenses" at bounding box center [935, 343] width 741 height 18
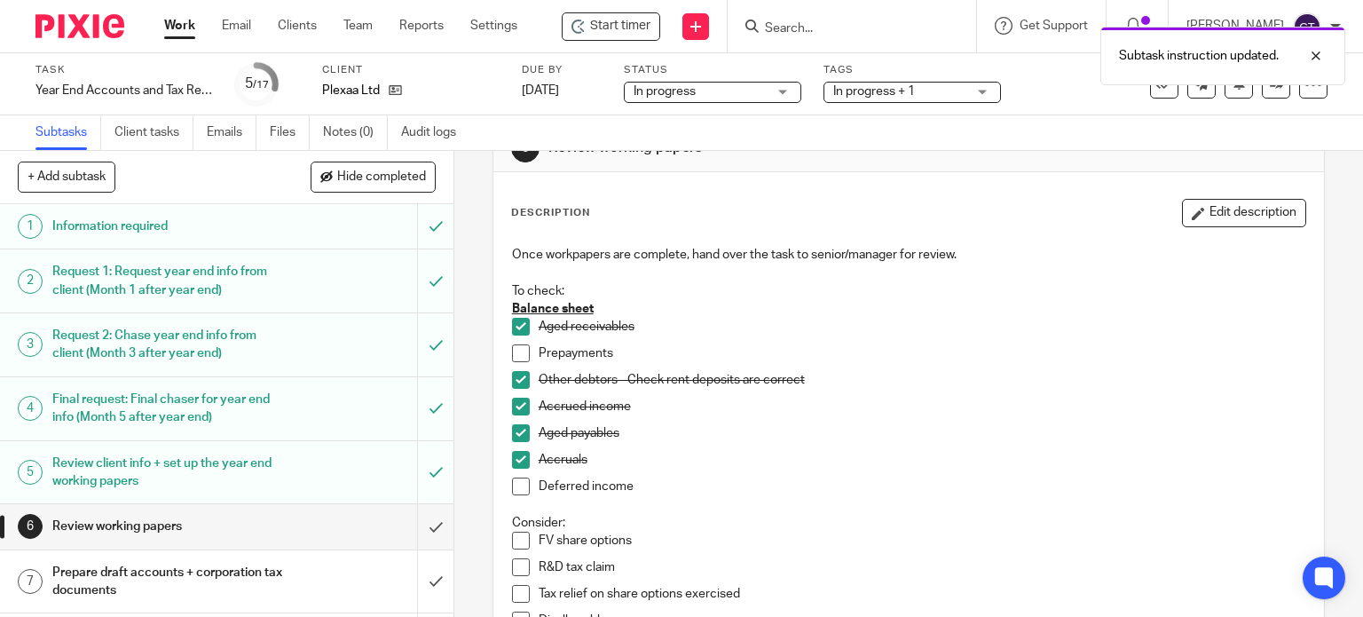
scroll to position [0, 0]
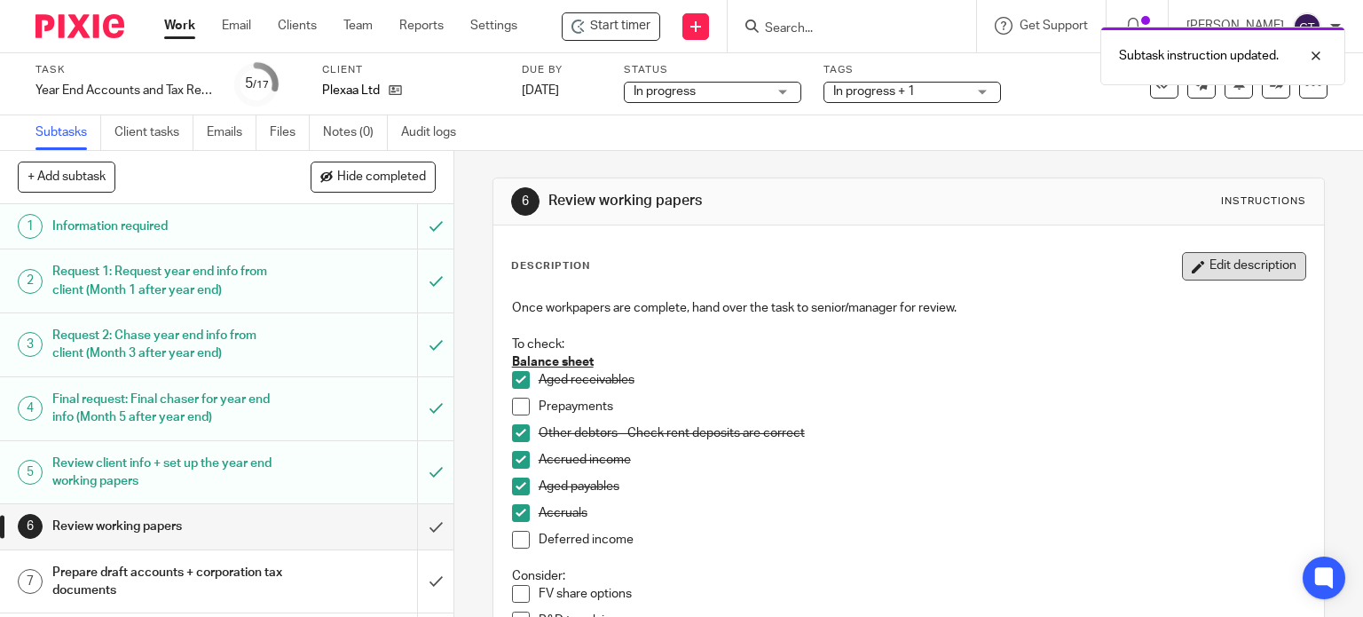
click at [1188, 267] on button "Edit description" at bounding box center [1244, 266] width 124 height 28
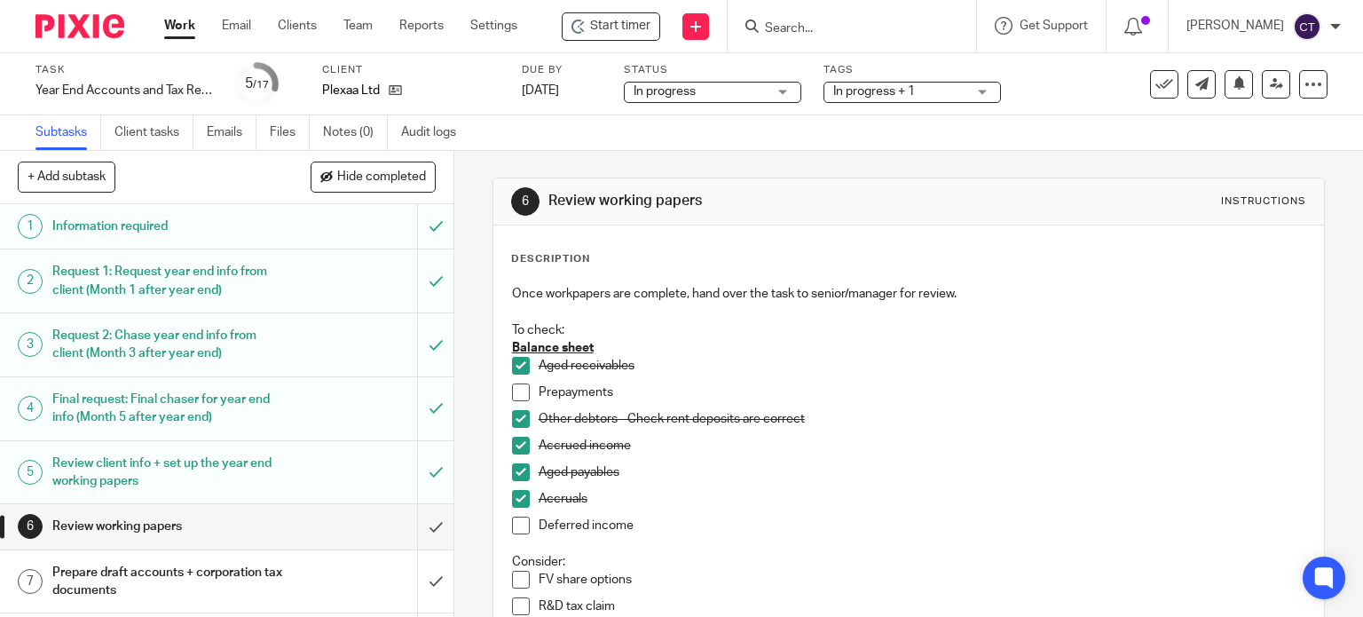
click at [628, 396] on p "Prepayments" at bounding box center [922, 392] width 767 height 18
copy p "- queried with client"
drag, startPoint x: 677, startPoint y: 464, endPoint x: 637, endPoint y: 535, distance: 81.4
click at [677, 465] on p "Aged payables" at bounding box center [922, 472] width 767 height 18
click at [637, 525] on p "Deferred income" at bounding box center [922, 525] width 767 height 18
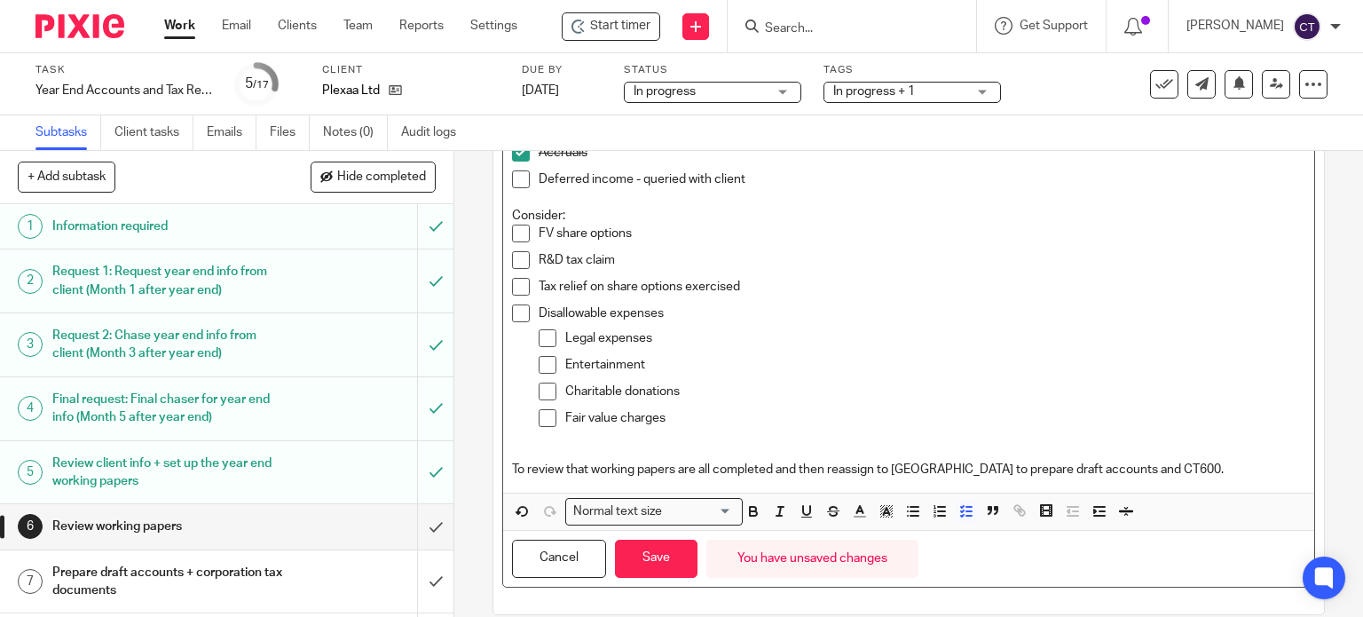
scroll to position [355, 0]
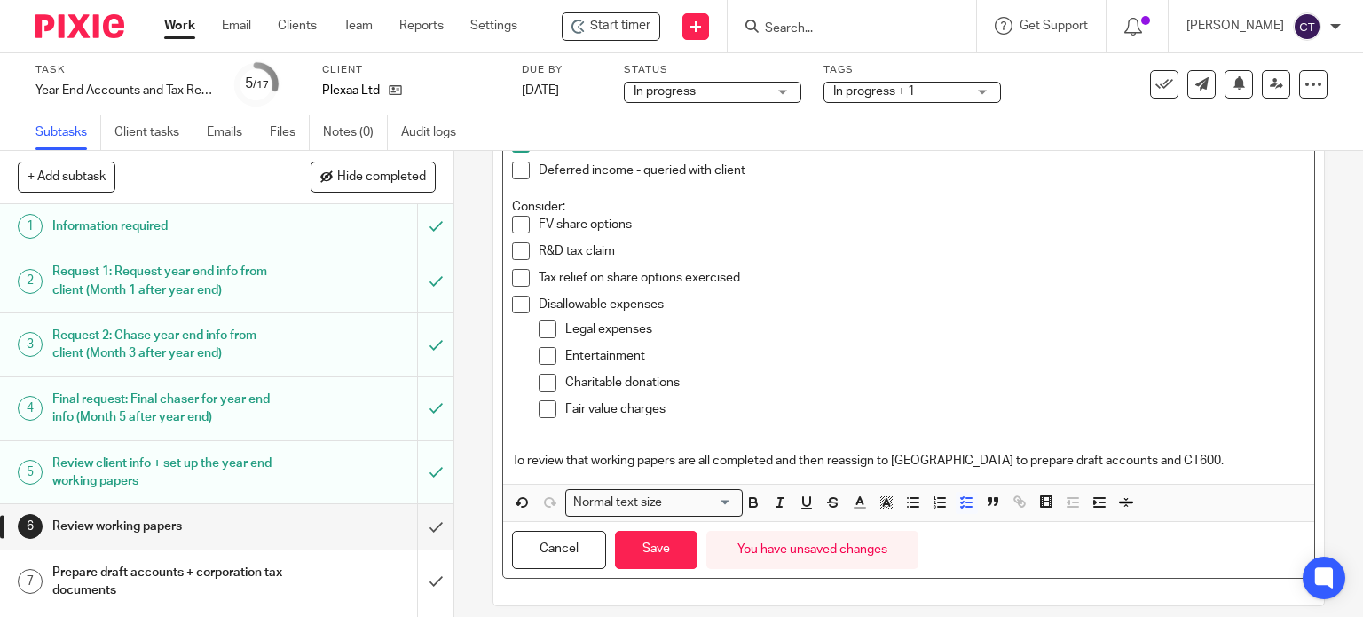
click at [657, 328] on p "Legal expenses" at bounding box center [935, 329] width 741 height 18
click at [642, 220] on p "FV share options" at bounding box center [922, 225] width 767 height 18
click at [638, 532] on button "Save" at bounding box center [656, 550] width 83 height 38
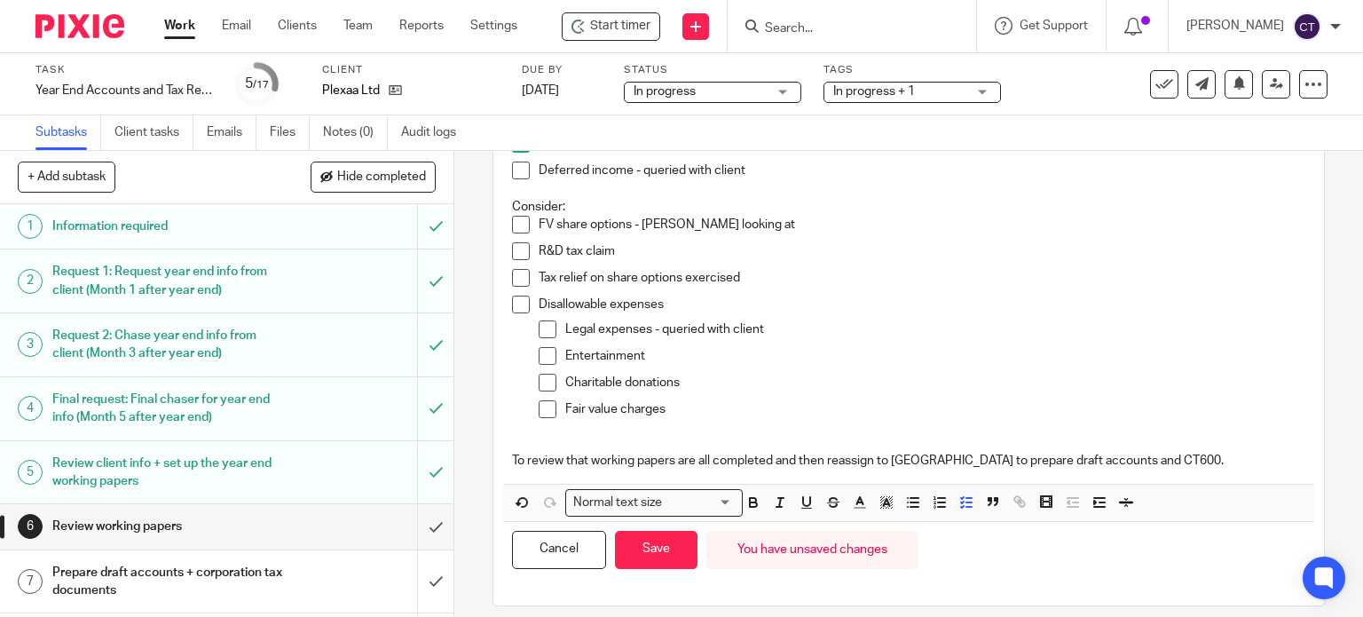
scroll to position [369, 0]
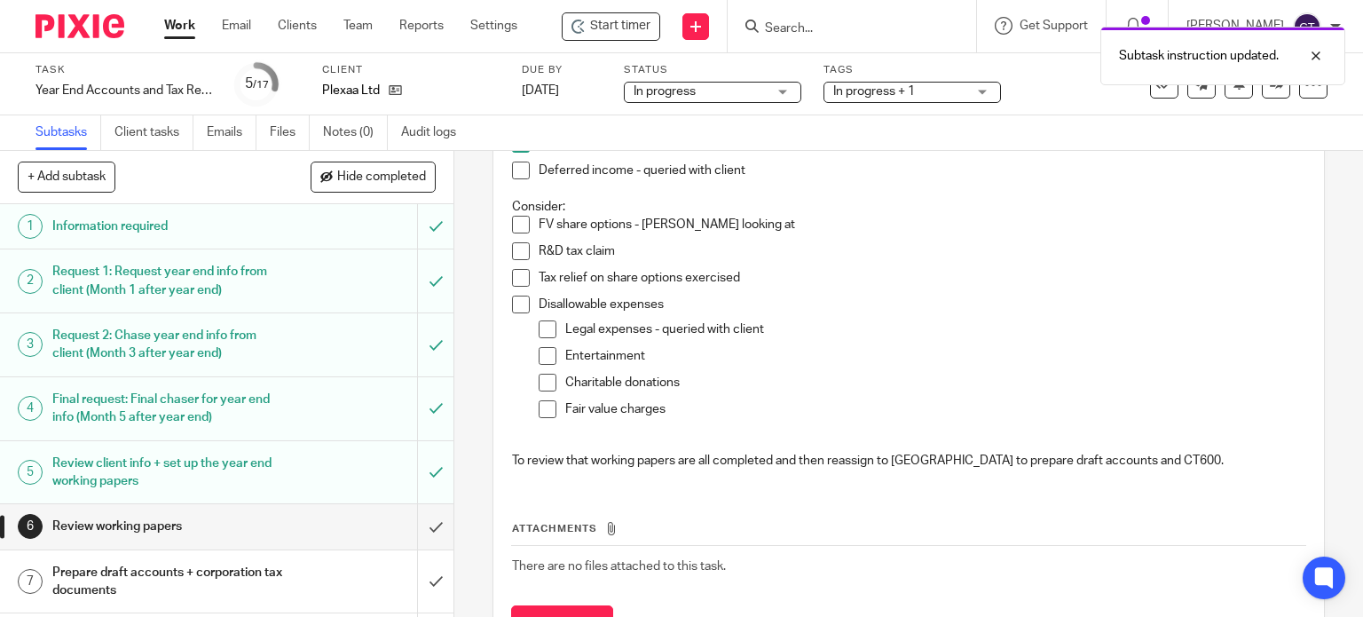
click at [631, 248] on p "R&D tax claim" at bounding box center [922, 251] width 767 height 18
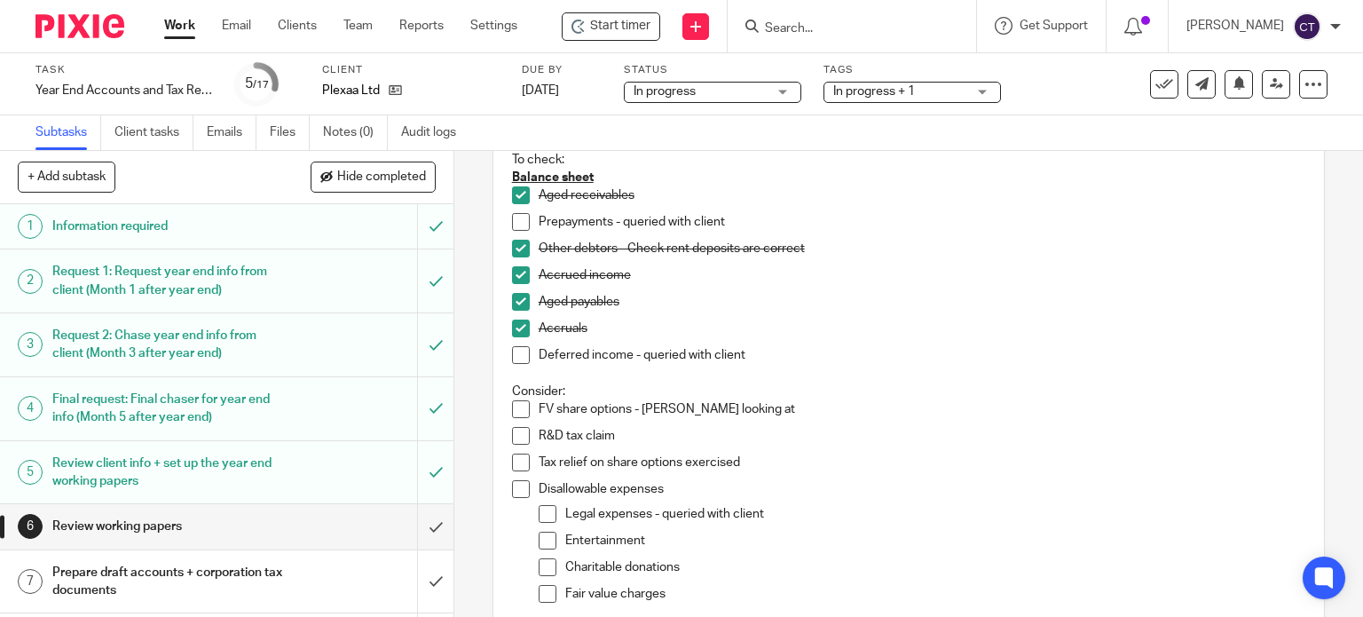
scroll to position [0, 0]
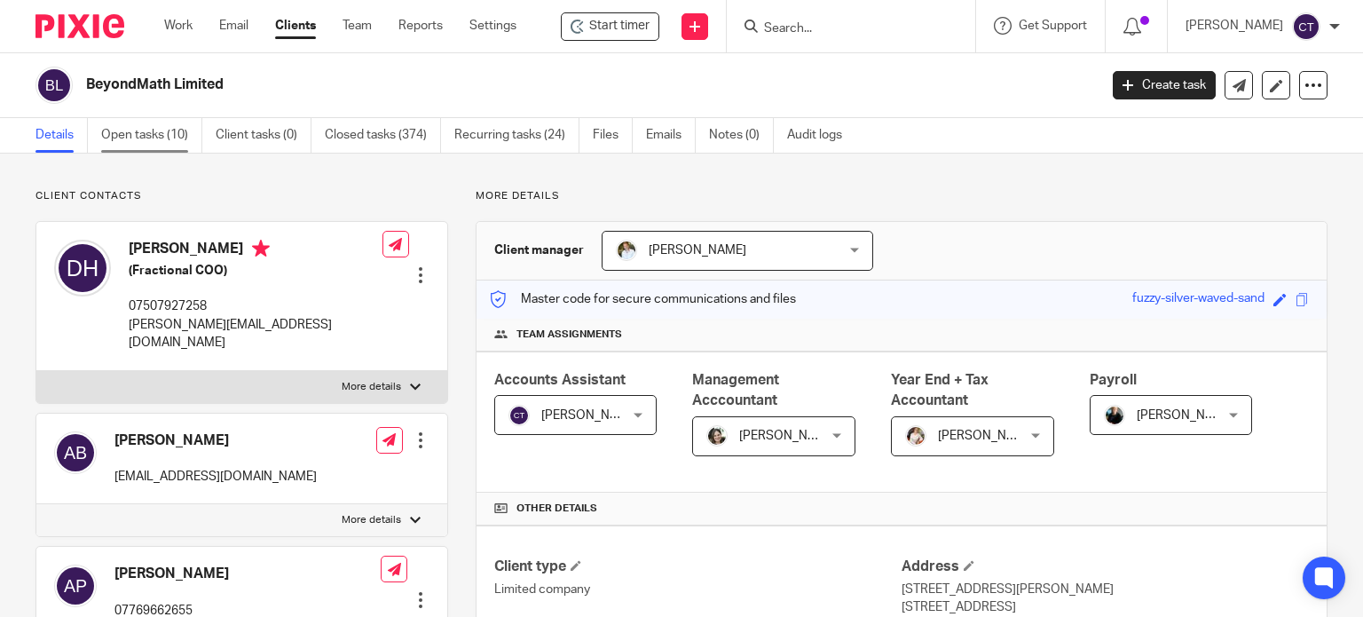
click at [156, 141] on link "Open tasks (10)" at bounding box center [151, 135] width 101 height 35
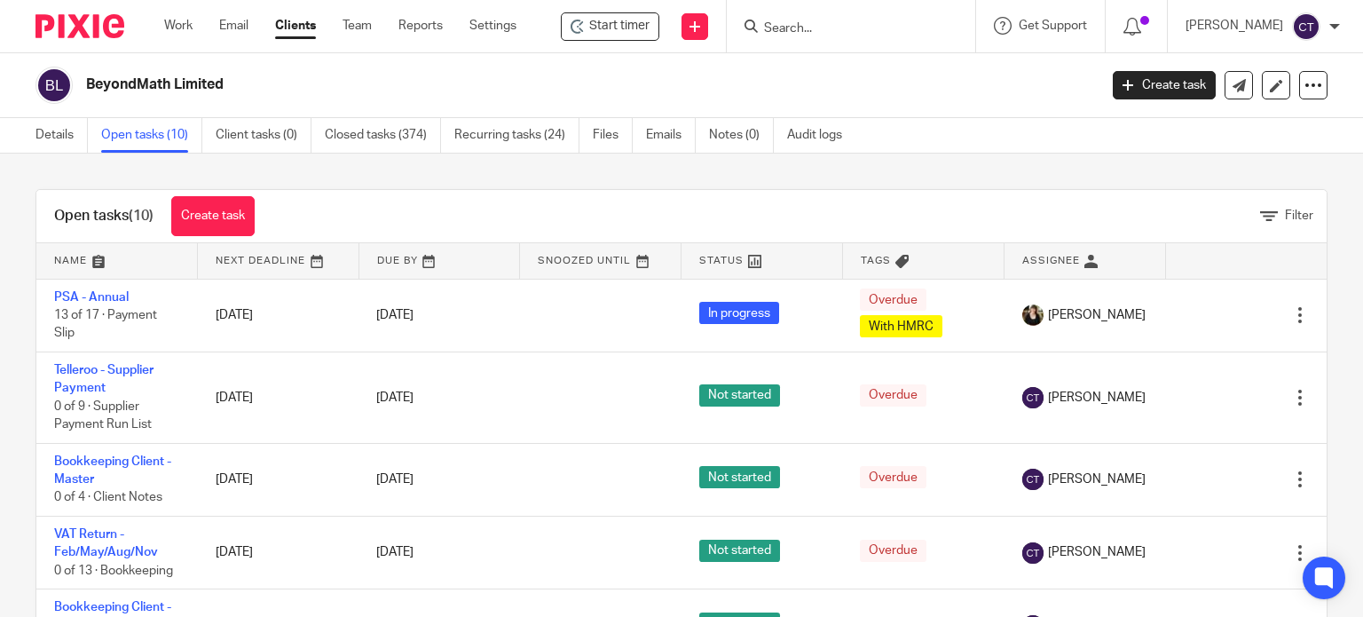
click at [1008, 267] on link at bounding box center [1084, 260] width 161 height 35
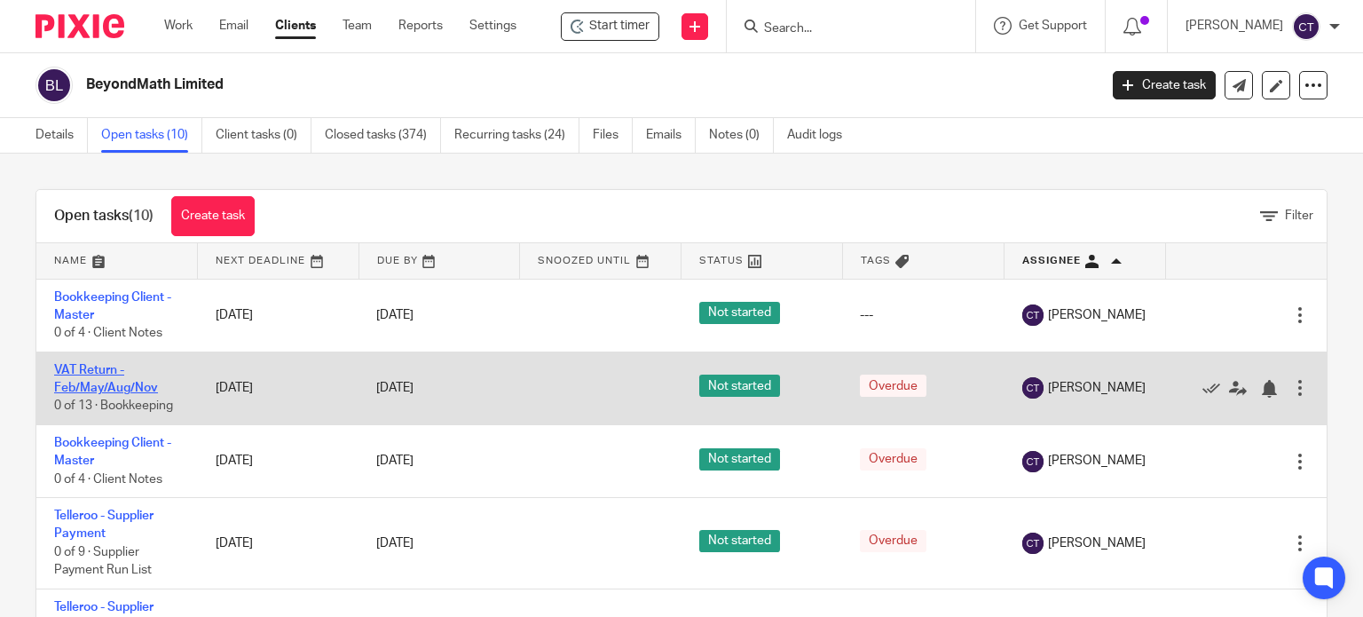
click at [82, 381] on link "VAT Return - Feb/May/Aug/Nov" at bounding box center [106, 379] width 104 height 30
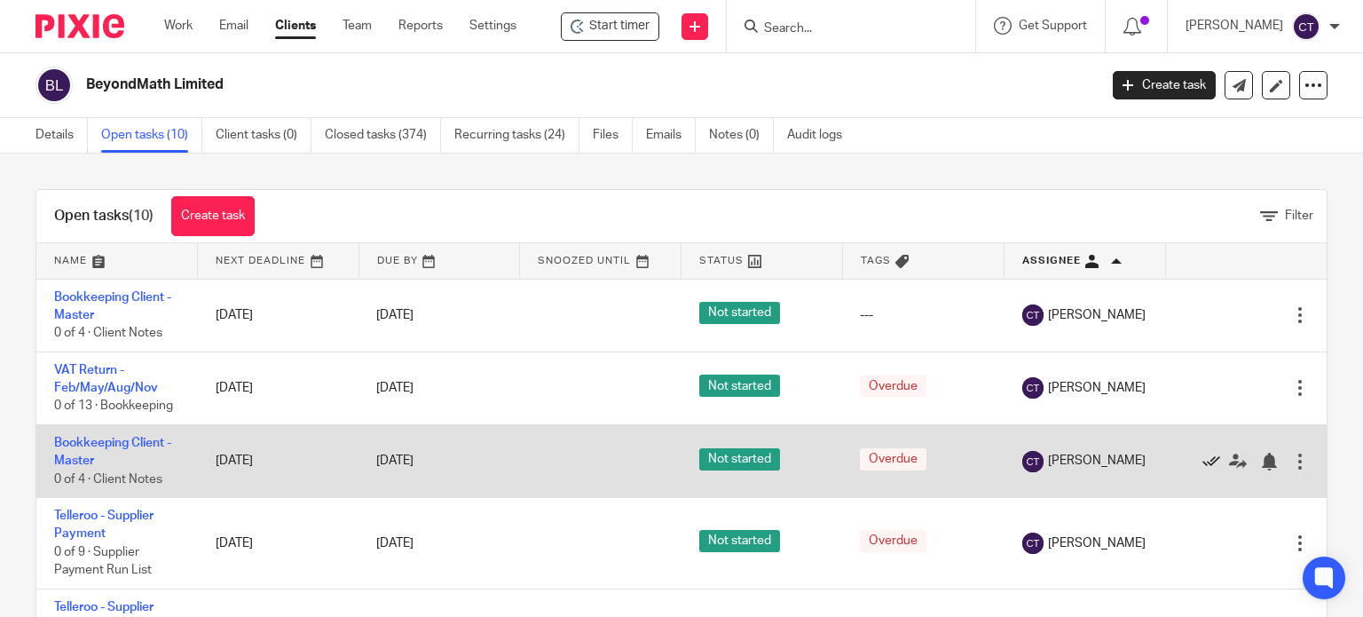
click at [1202, 464] on icon at bounding box center [1211, 461] width 18 height 18
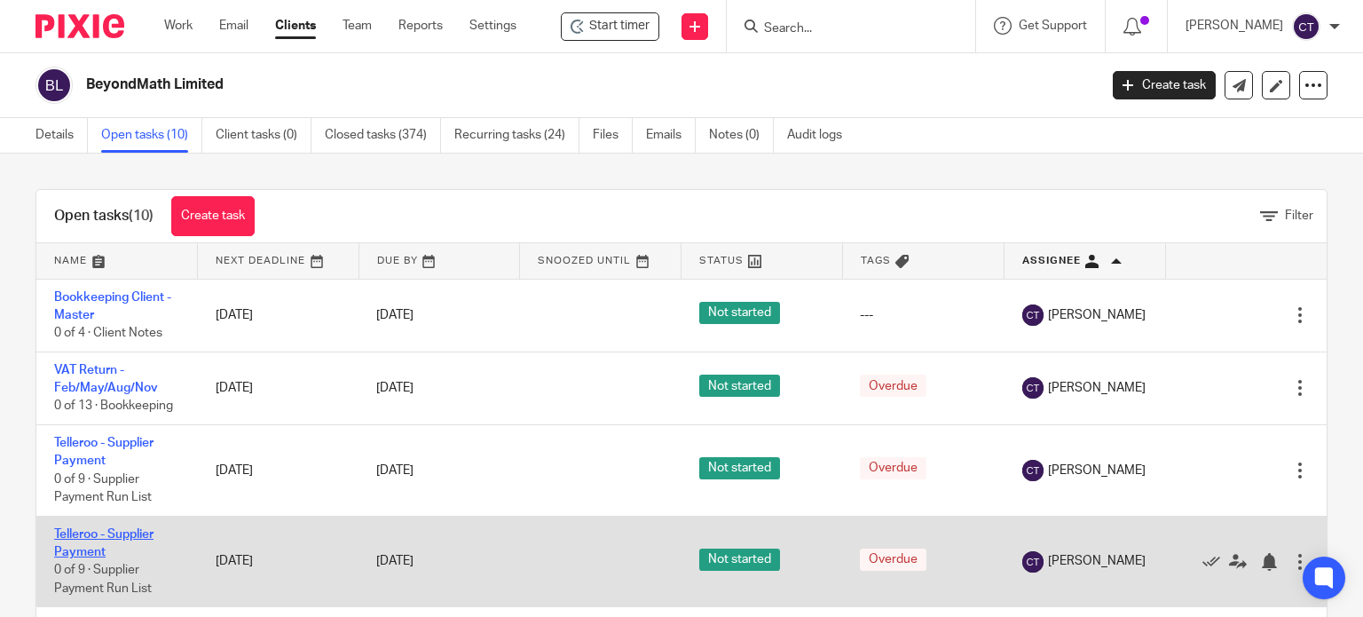
scroll to position [89, 0]
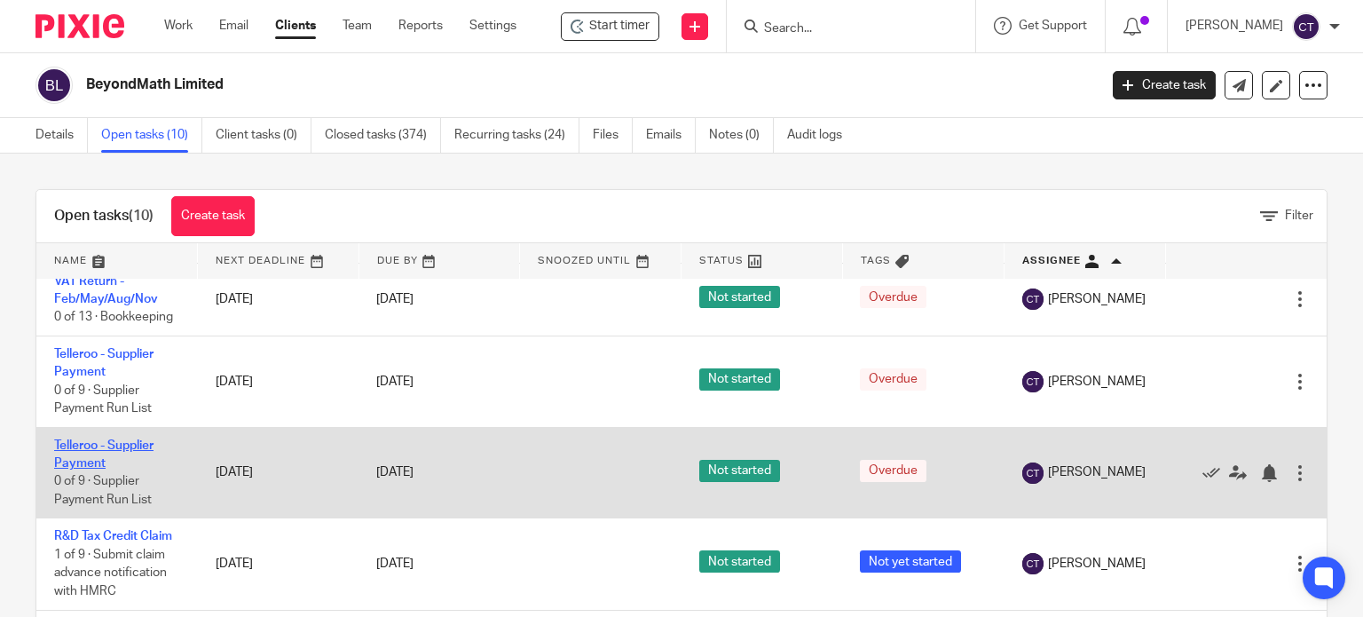
click at [83, 457] on link "Telleroo - Supplier Payment" at bounding box center [103, 454] width 99 height 30
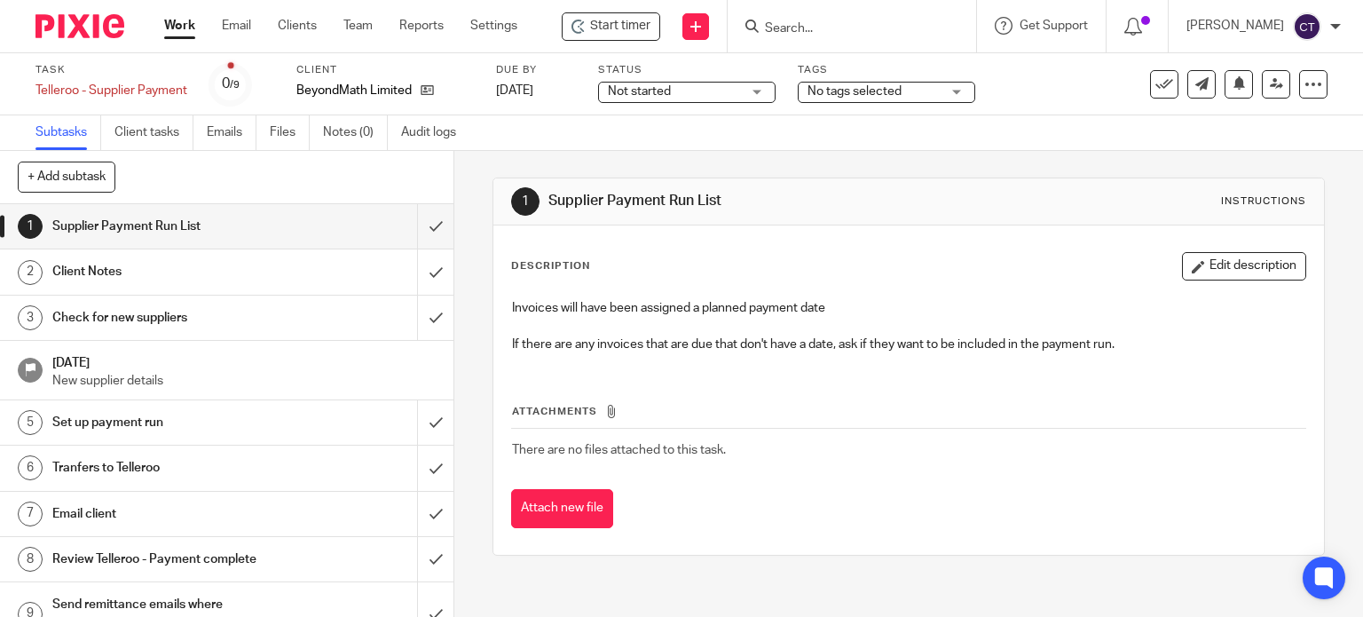
drag, startPoint x: 1151, startPoint y: 87, endPoint x: 1146, endPoint y: 95, distance: 9.1
click at [1155, 90] on icon at bounding box center [1164, 84] width 18 height 18
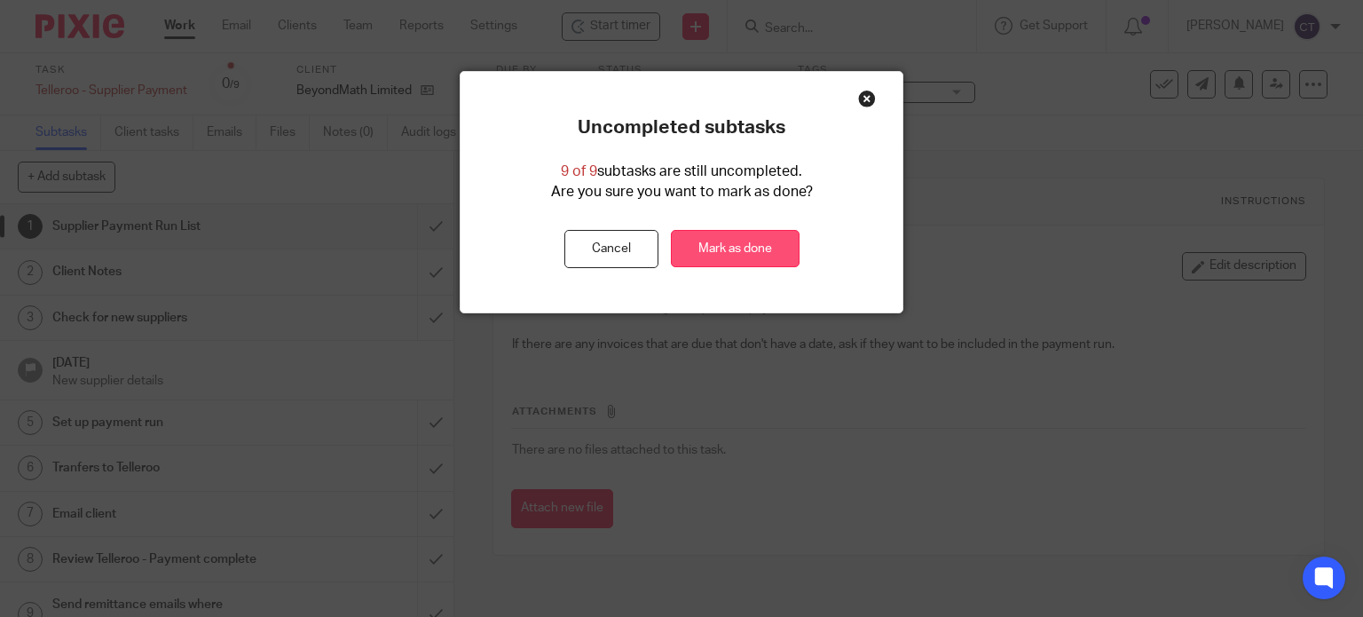
click at [722, 246] on link "Mark as done" at bounding box center [735, 249] width 129 height 38
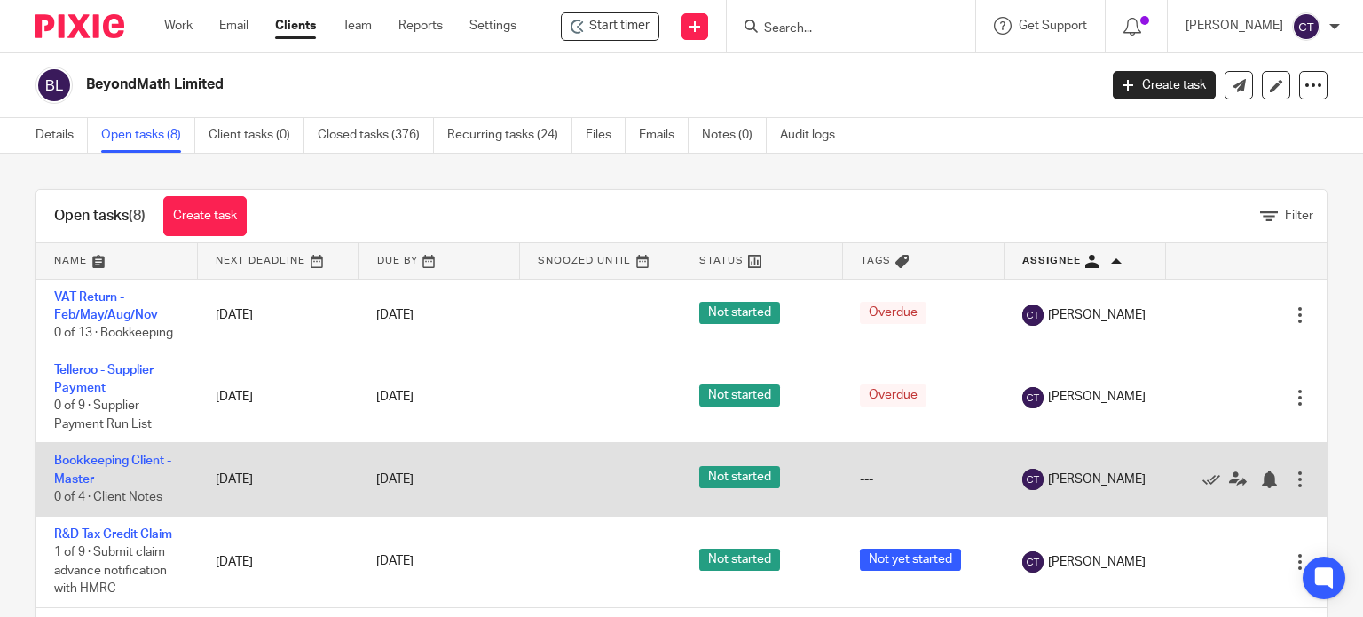
click at [59, 471] on td "Bookkeeping Client - Master 0 of 4 · Client Notes" at bounding box center [116, 479] width 161 height 73
click at [60, 474] on link "Bookkeeping Client - Master" at bounding box center [112, 469] width 117 height 30
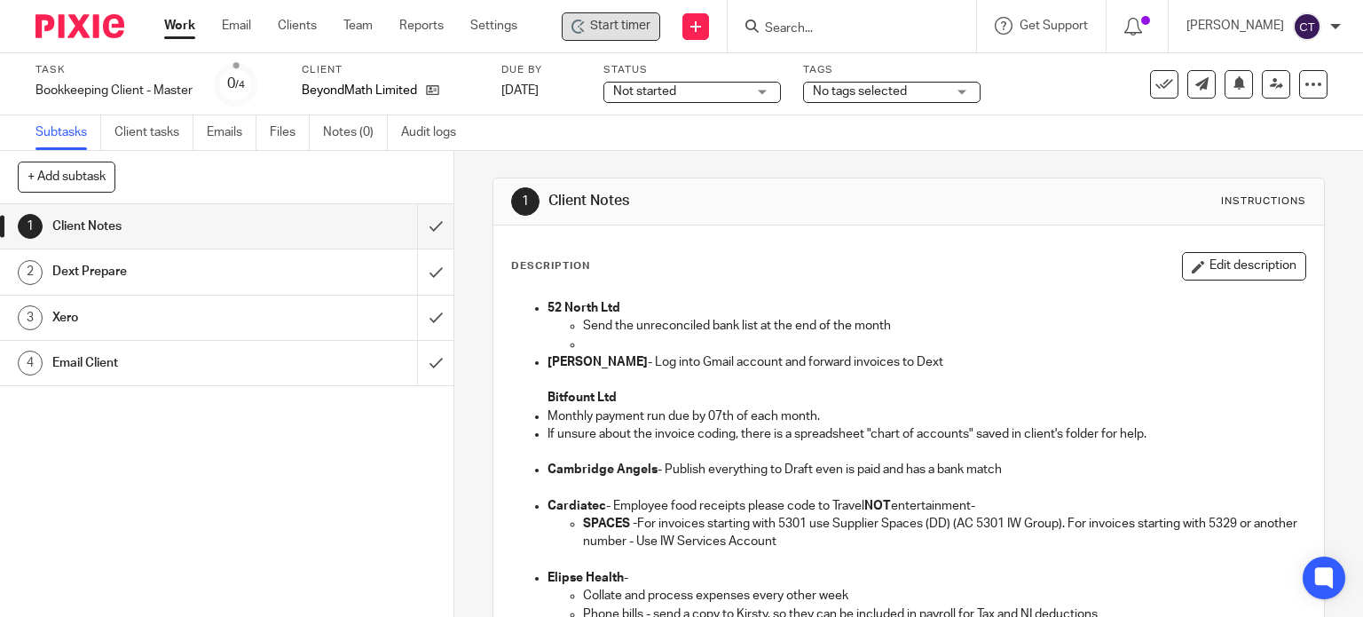
drag, startPoint x: 615, startPoint y: 12, endPoint x: 617, endPoint y: 38, distance: 25.9
click at [615, 13] on div "Start timer" at bounding box center [611, 26] width 98 height 28
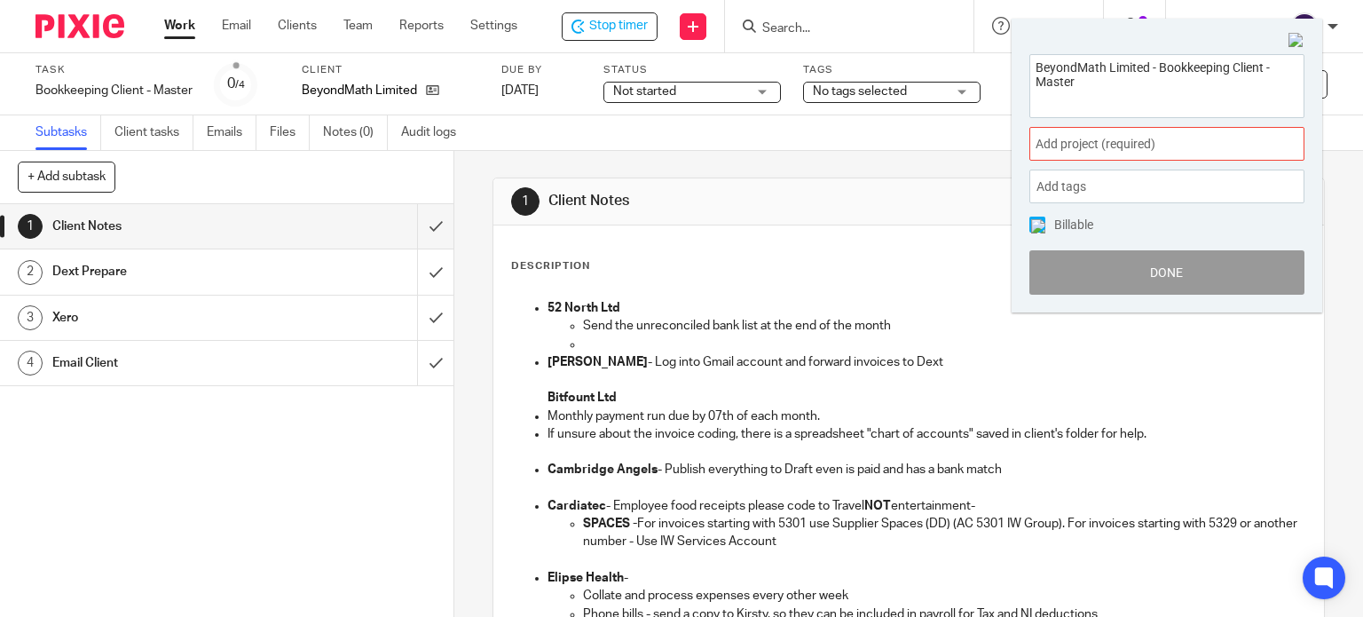
click at [1108, 147] on span "Add project (required) :" at bounding box center [1147, 144] width 224 height 19
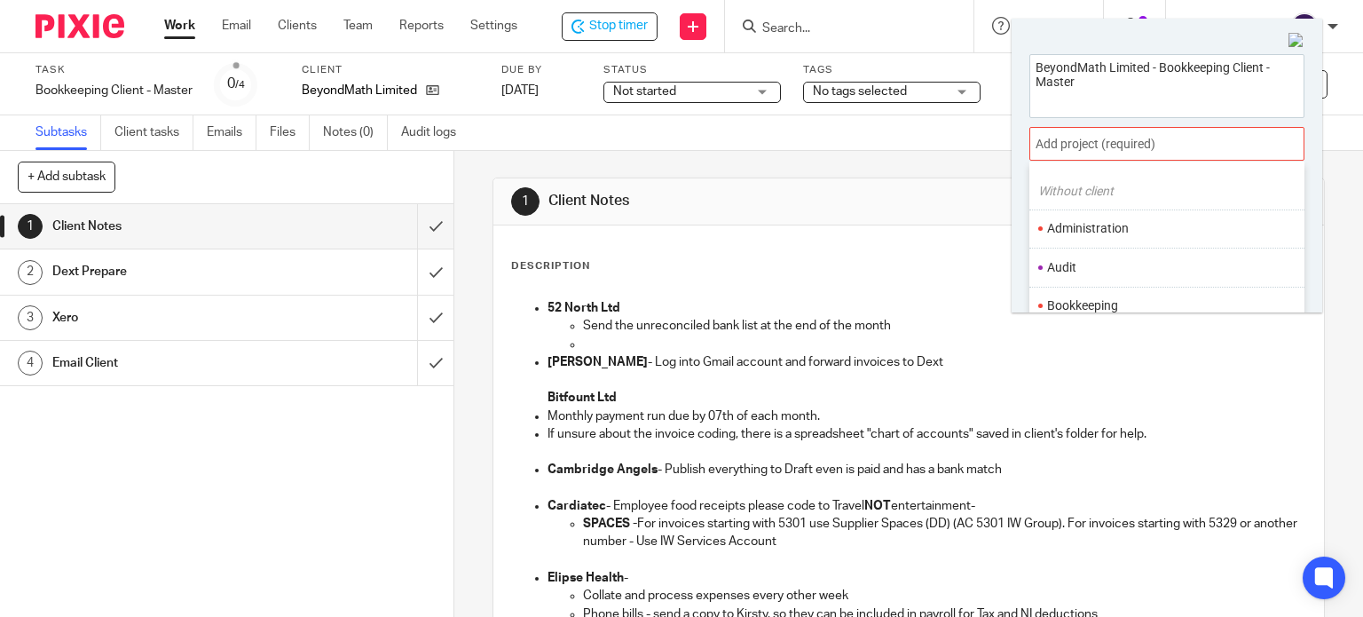
scroll to position [89, 0]
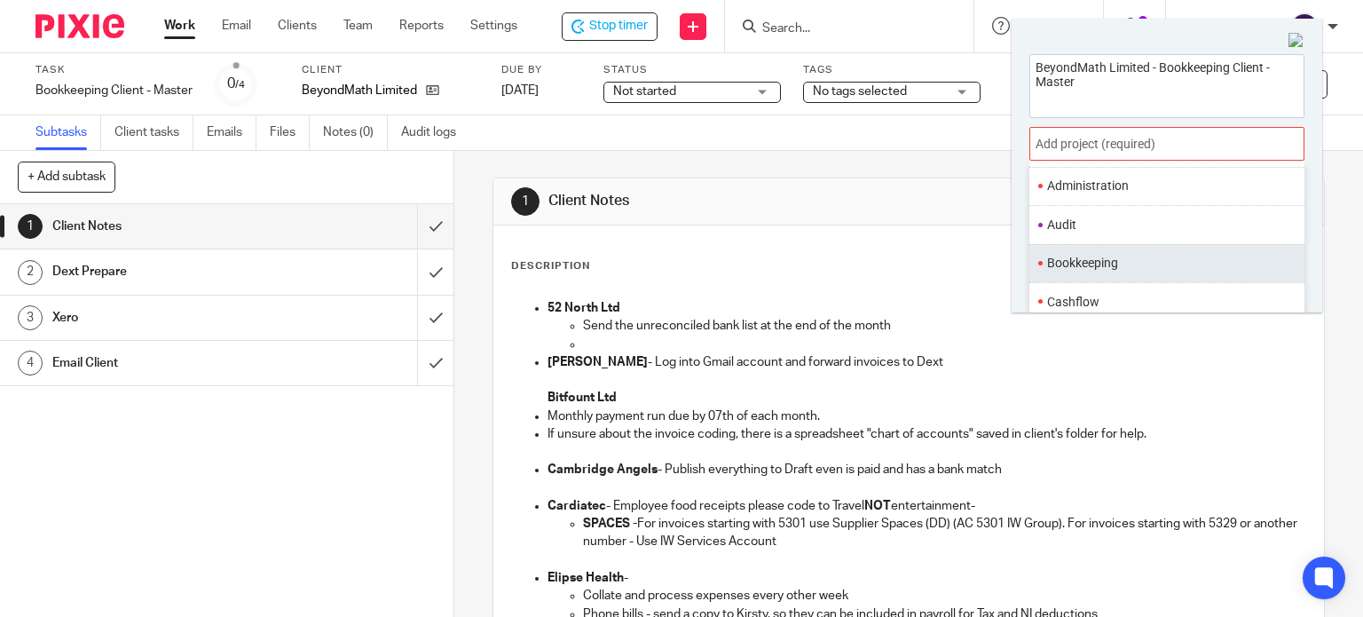
click at [1092, 266] on li "Bookkeeping" at bounding box center [1163, 263] width 232 height 19
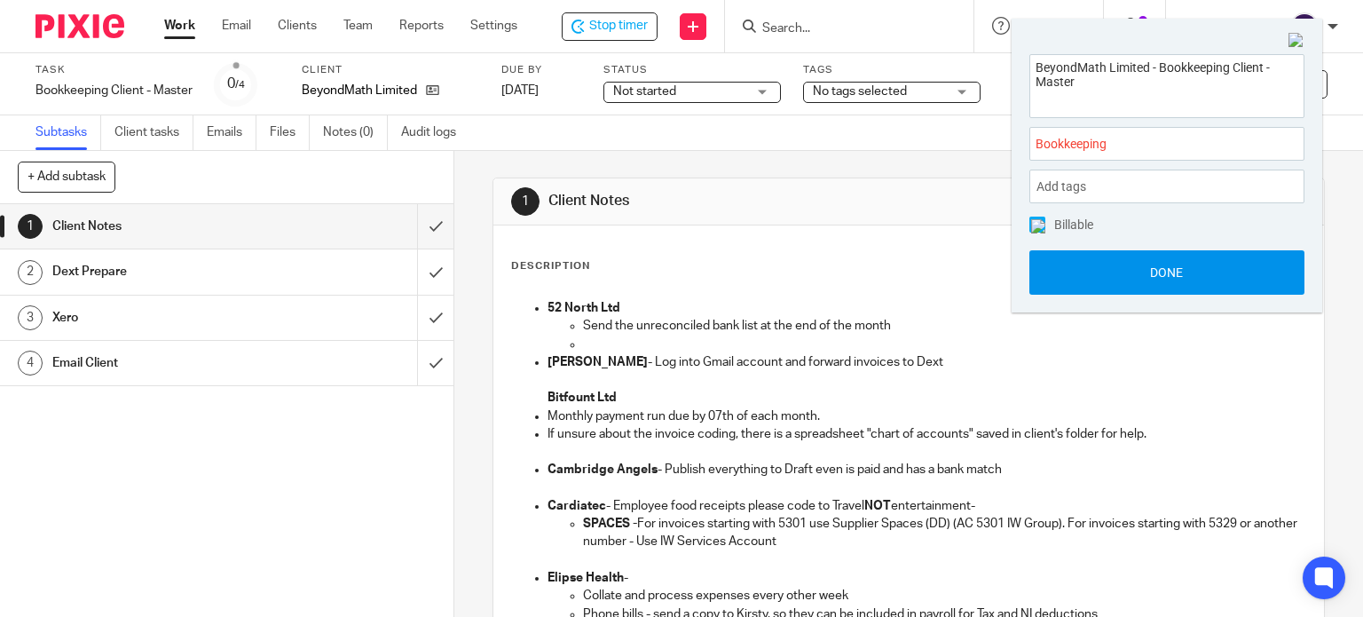
click at [1121, 261] on button "Done" at bounding box center [1166, 272] width 275 height 44
